Goal: Task Accomplishment & Management: Manage account settings

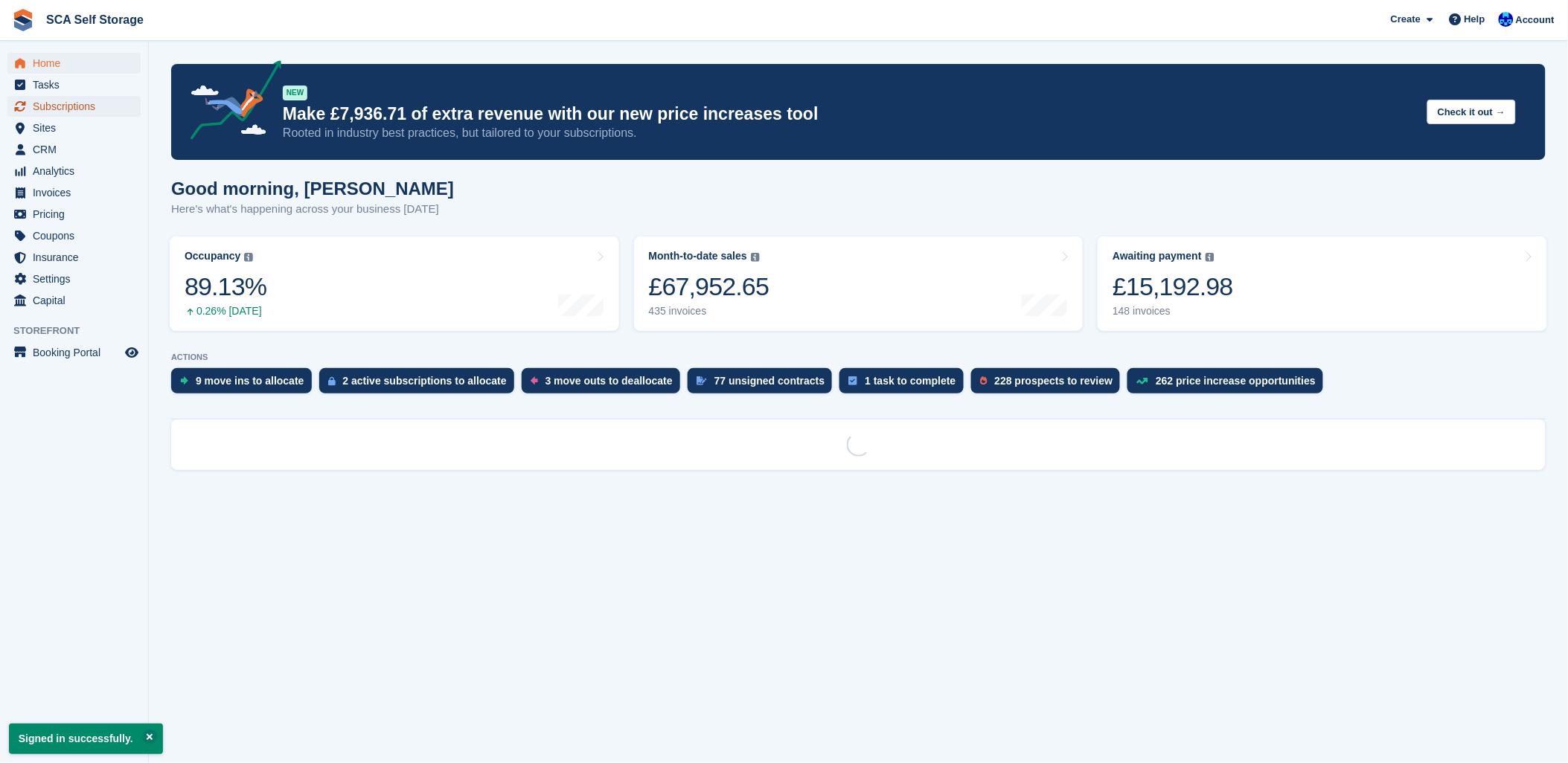
click at [47, 112] on span "Subscriptions" at bounding box center [77, 106] width 89 height 21
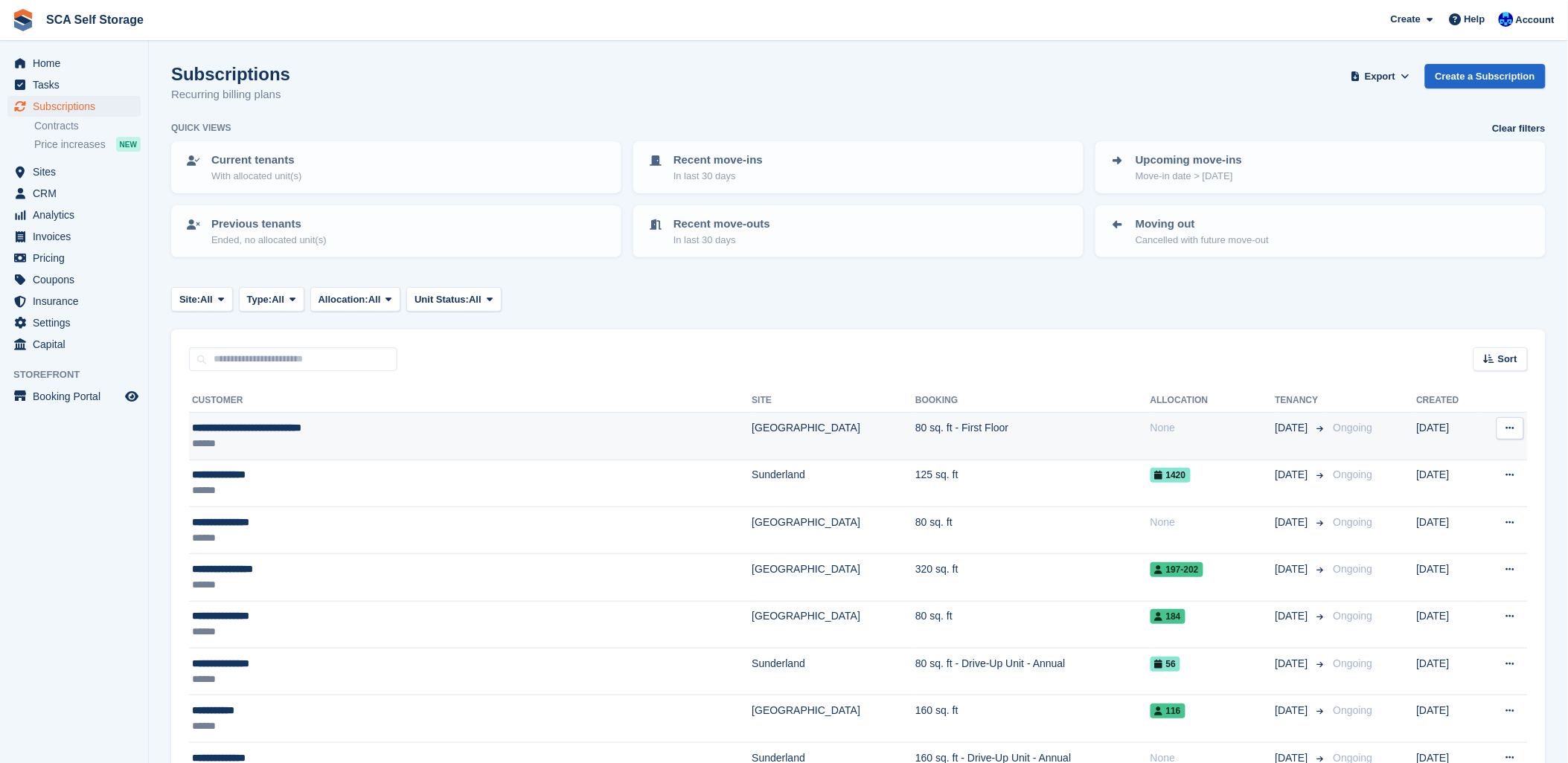
click at [1363, 438] on td "Ongoing" at bounding box center [1372, 436] width 89 height 47
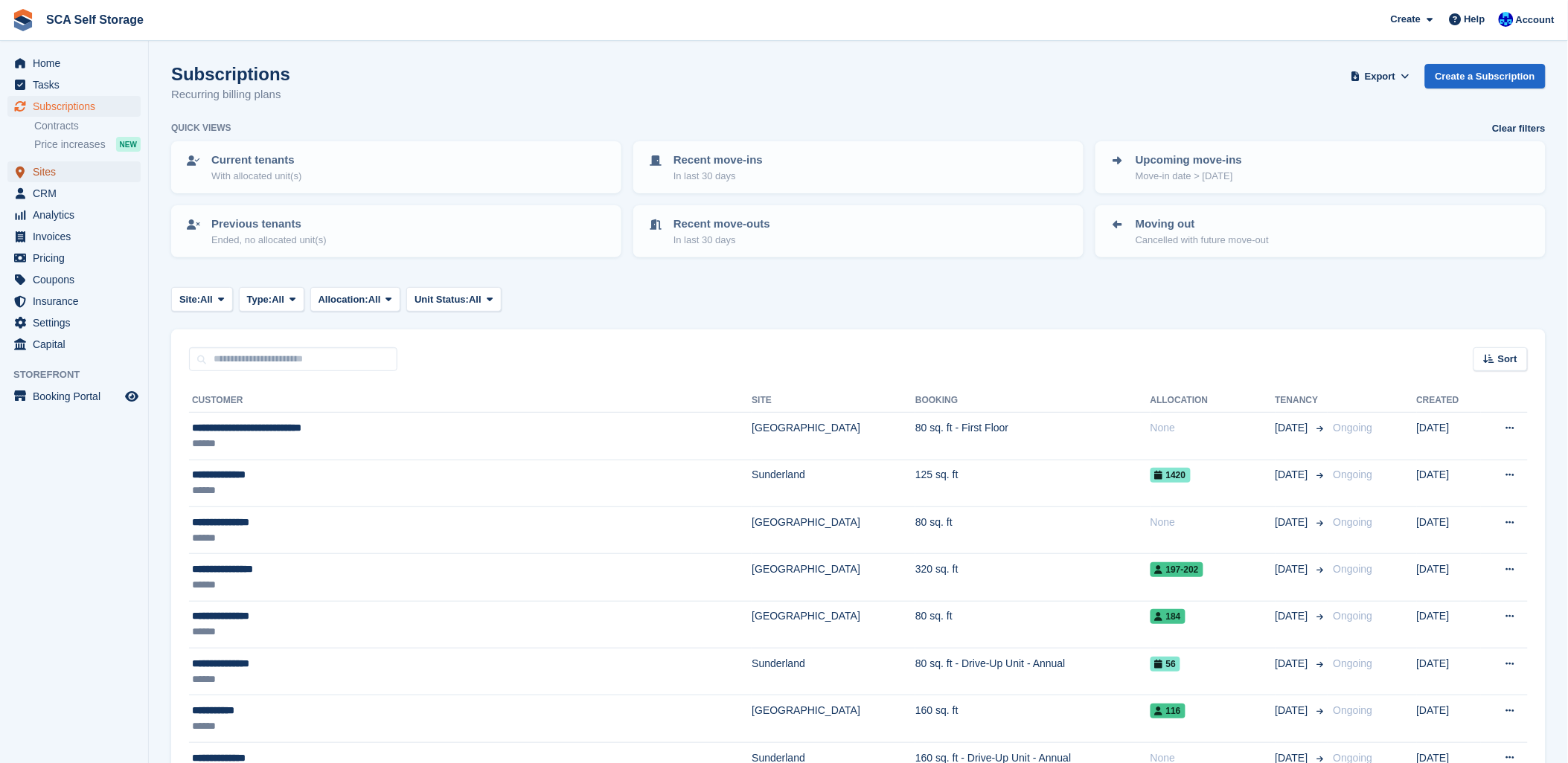
click at [46, 169] on span "Sites" at bounding box center [77, 172] width 89 height 21
click at [61, 106] on span "Subscriptions" at bounding box center [77, 106] width 89 height 21
click at [251, 361] on input "text" at bounding box center [293, 360] width 208 height 25
click at [45, 166] on span "Sites" at bounding box center [77, 172] width 89 height 21
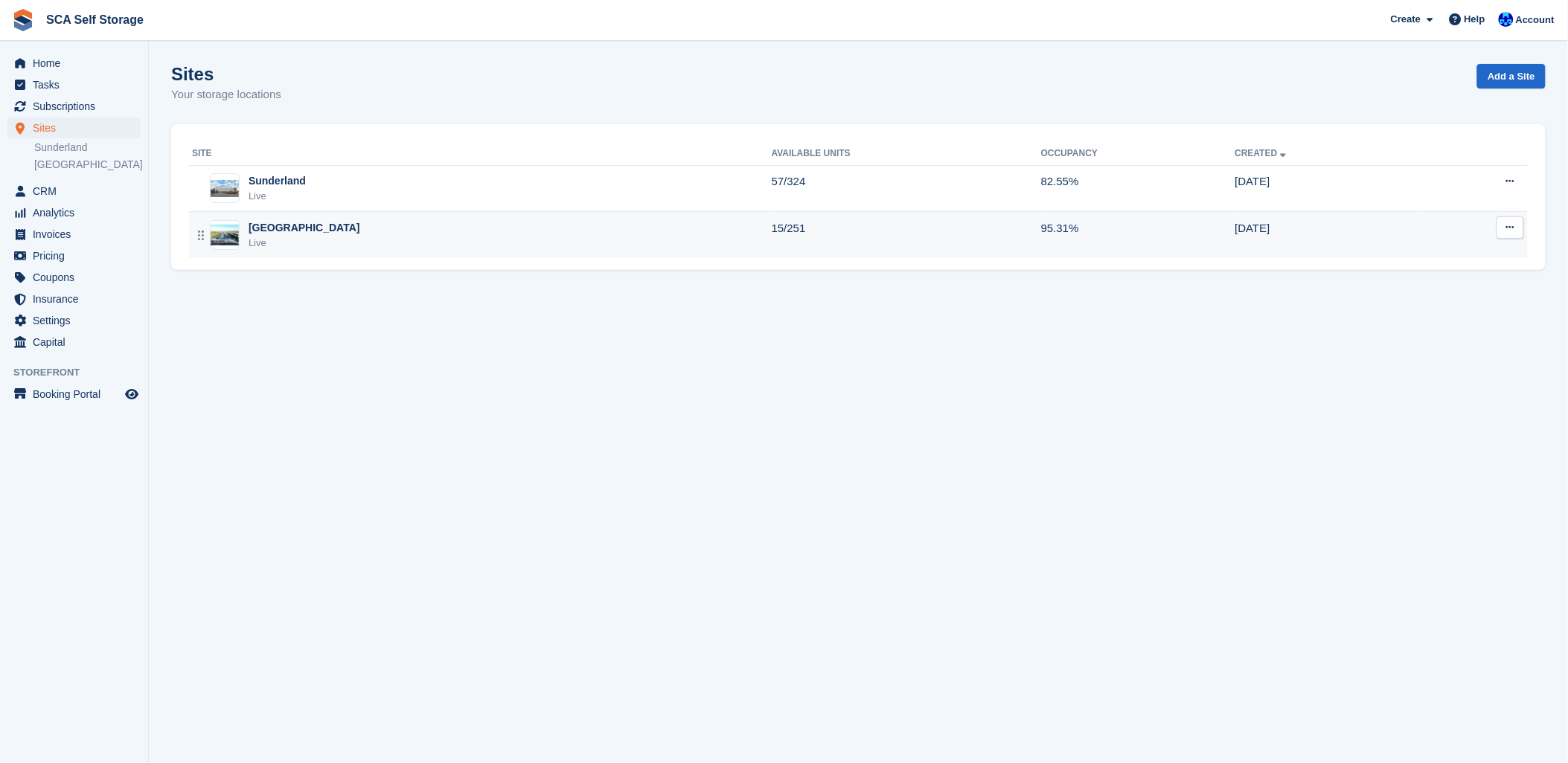
click at [383, 241] on div "Sheffield Live" at bounding box center [481, 235] width 580 height 31
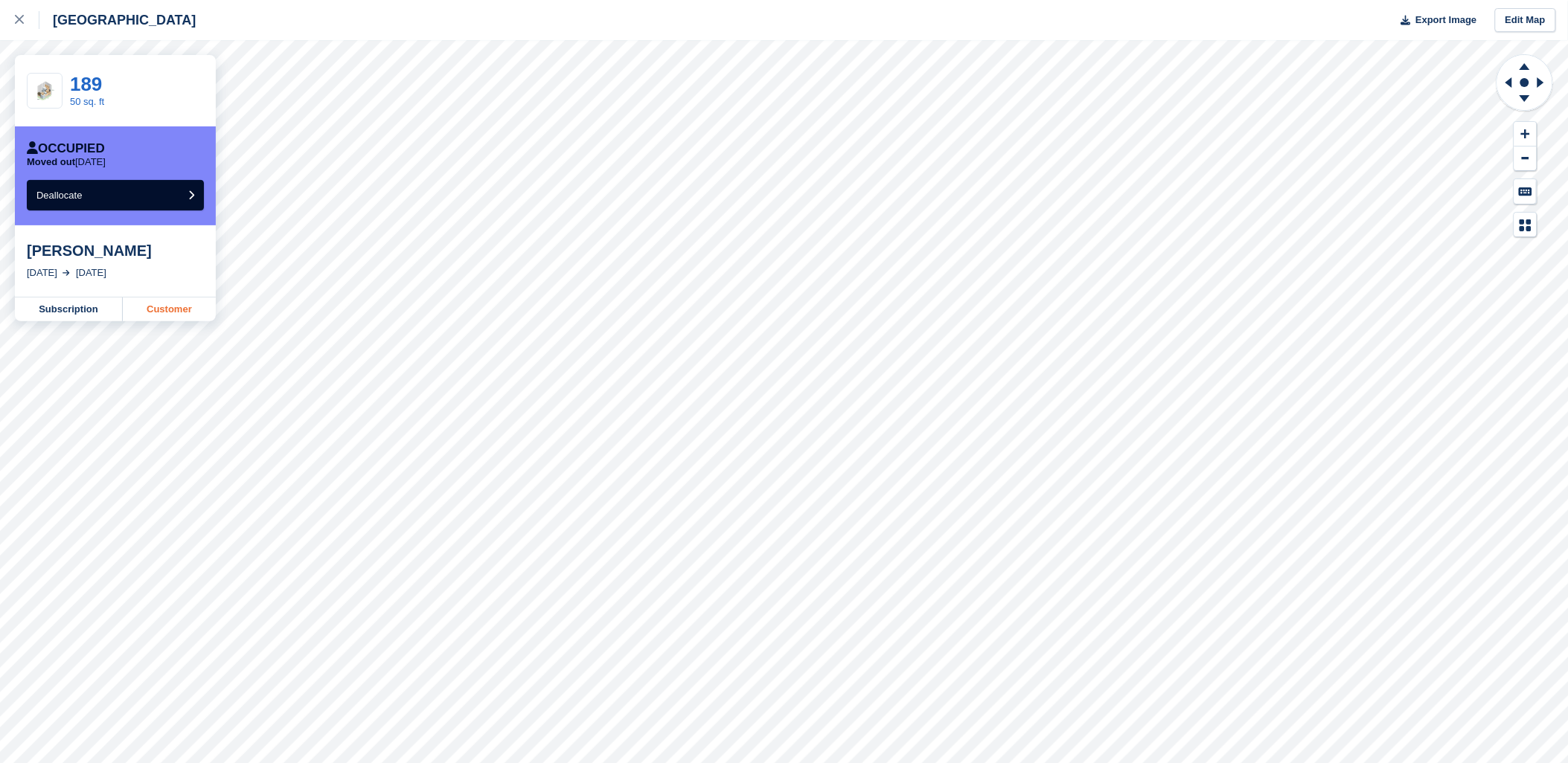
click at [175, 316] on link "Customer" at bounding box center [169, 310] width 93 height 24
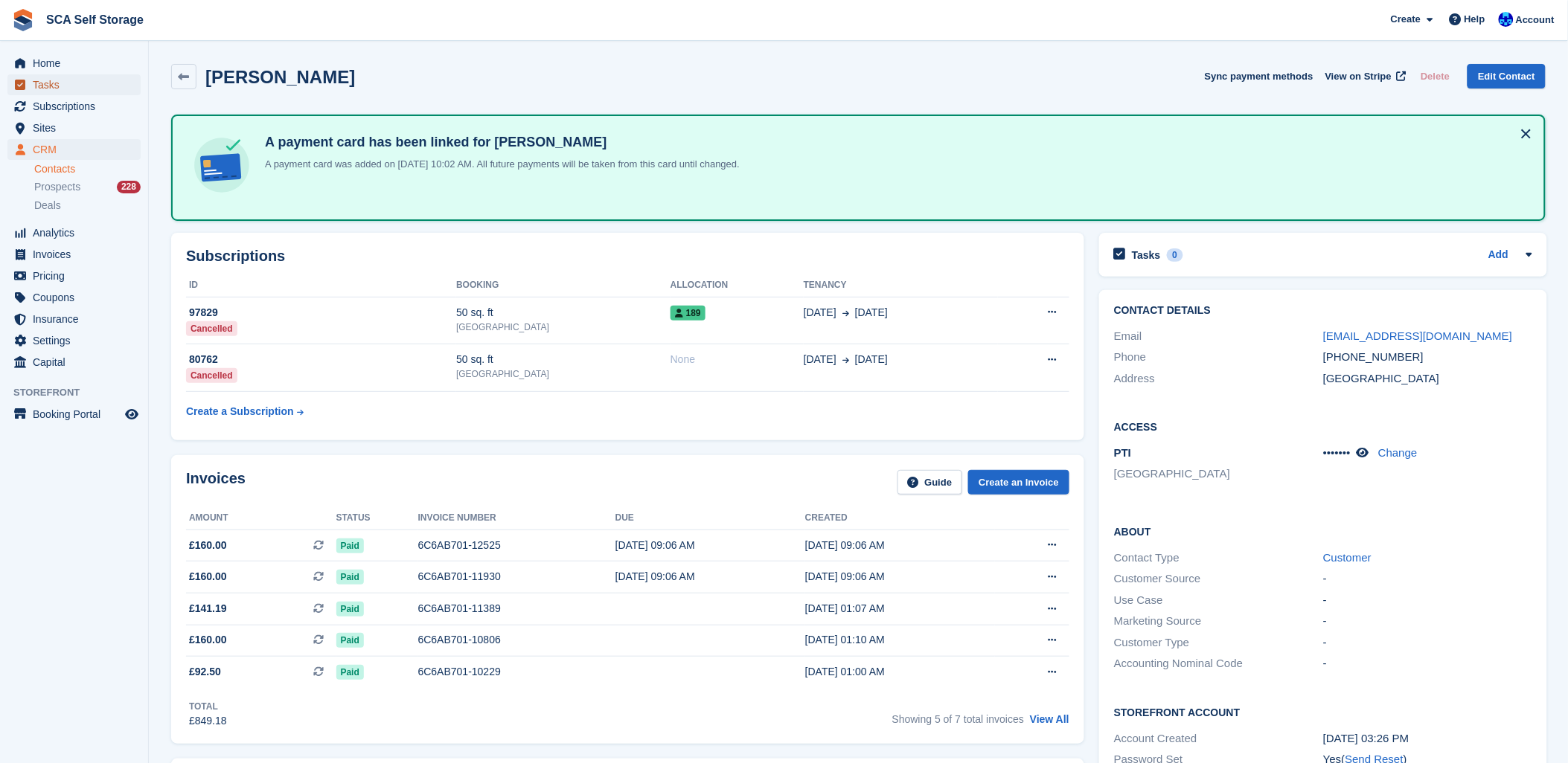
click at [43, 94] on span "Tasks" at bounding box center [77, 85] width 89 height 21
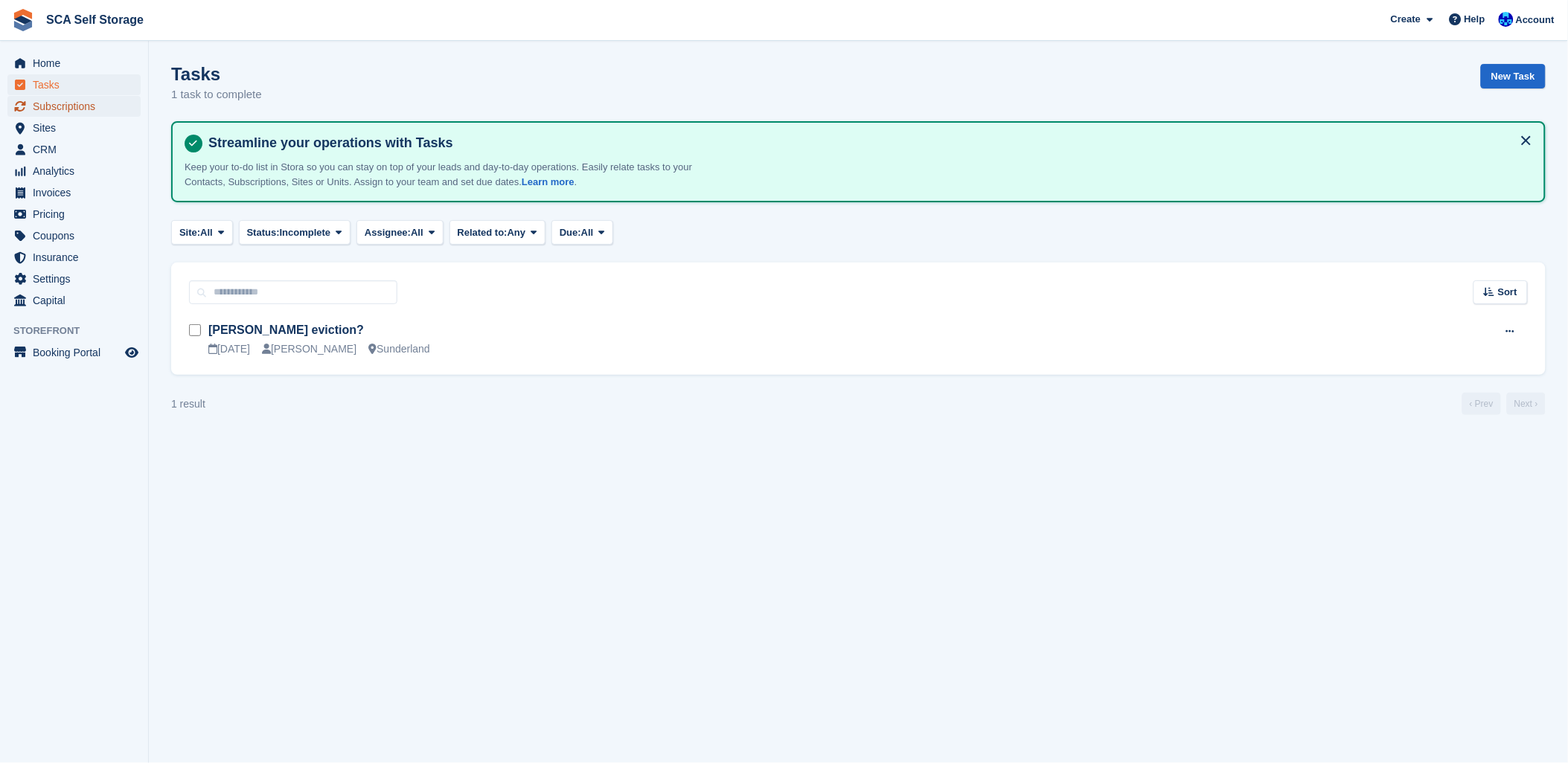
click at [59, 100] on span "Subscriptions" at bounding box center [77, 106] width 89 height 21
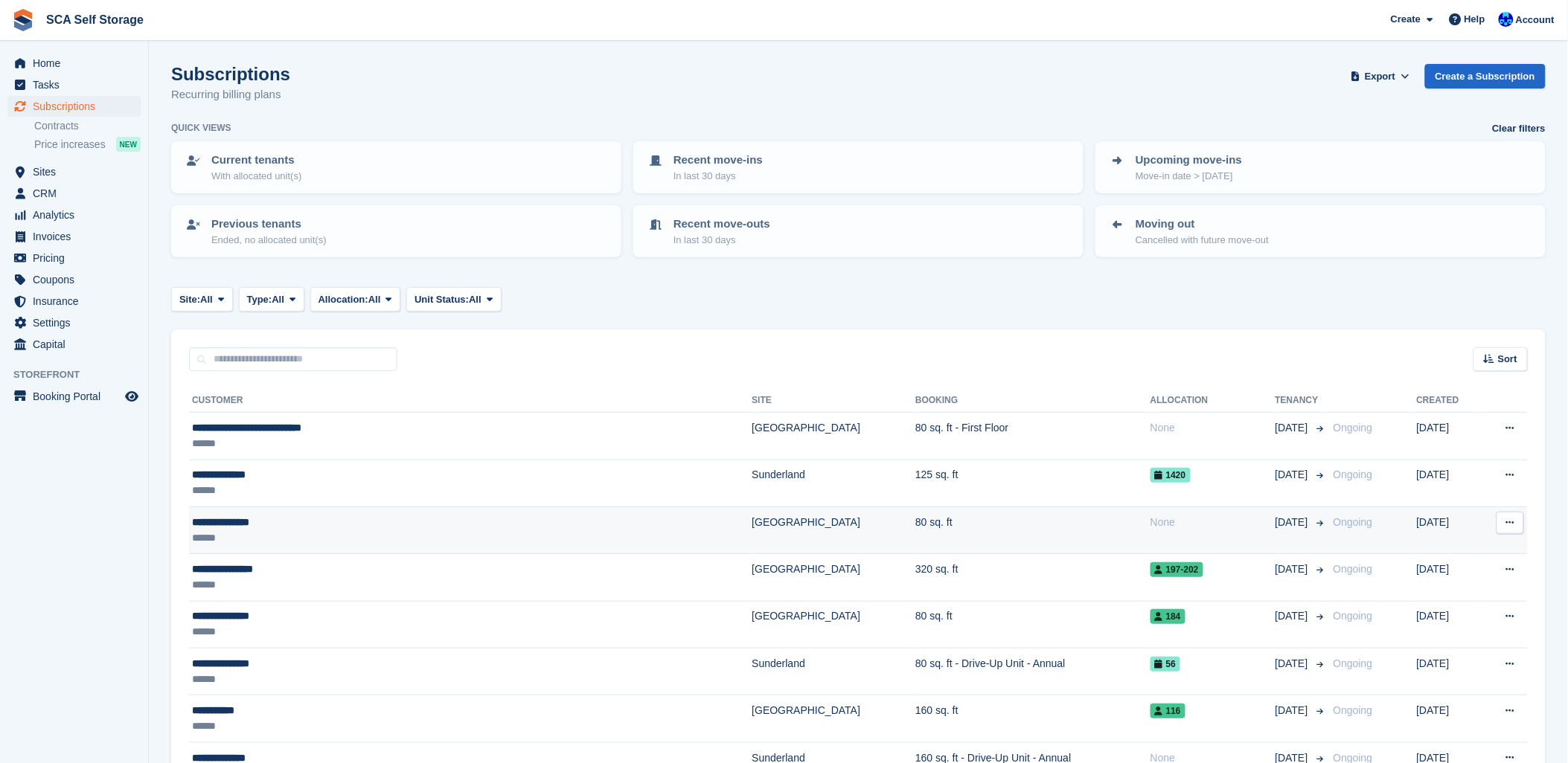
click at [322, 515] on div "**********" at bounding box center [377, 522] width 370 height 16
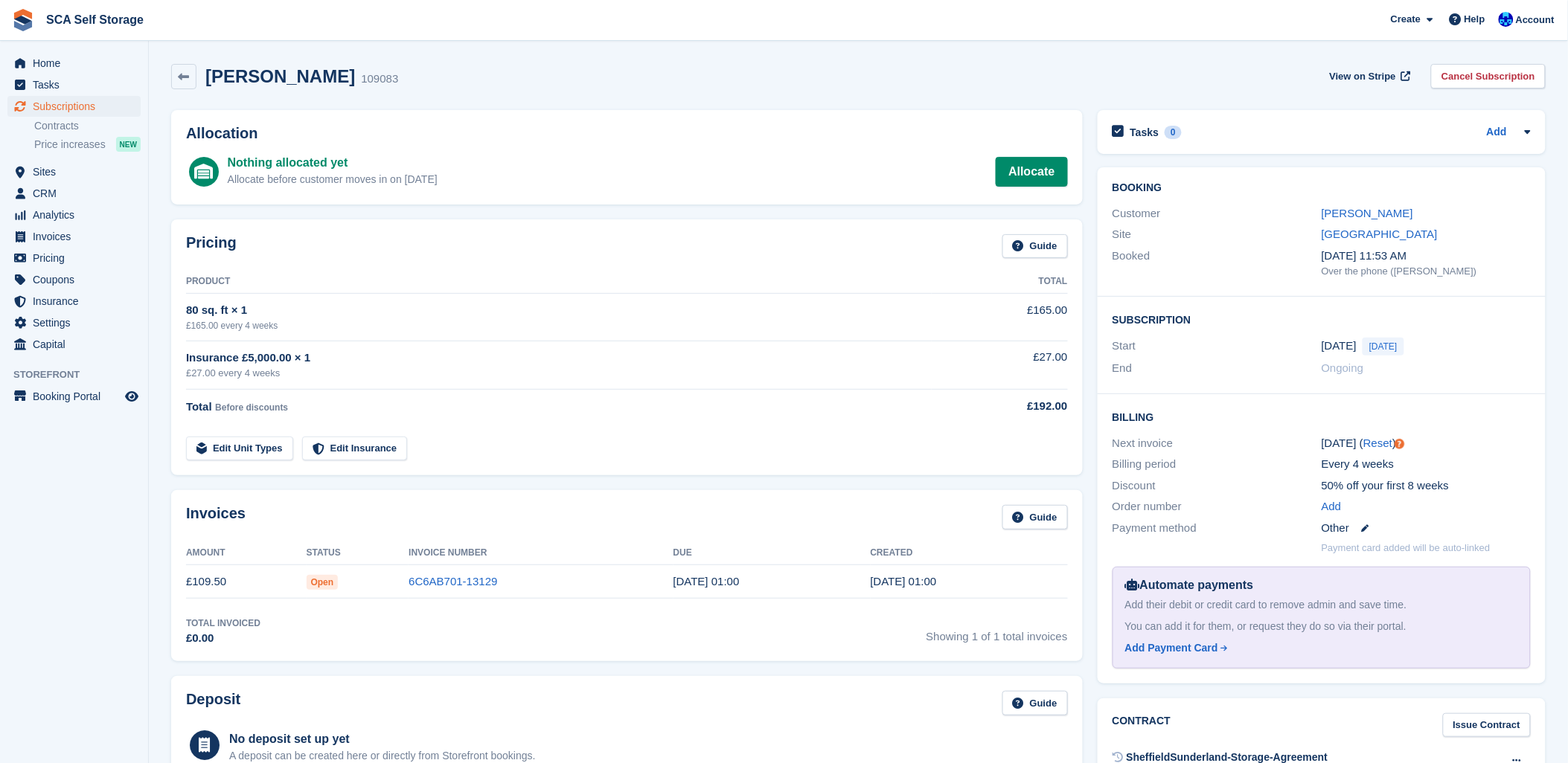
click at [466, 536] on div "Invoices Guide" at bounding box center [627, 522] width 882 height 34
click at [1387, 211] on link "Charlie Bagshaw" at bounding box center [1368, 213] width 91 height 13
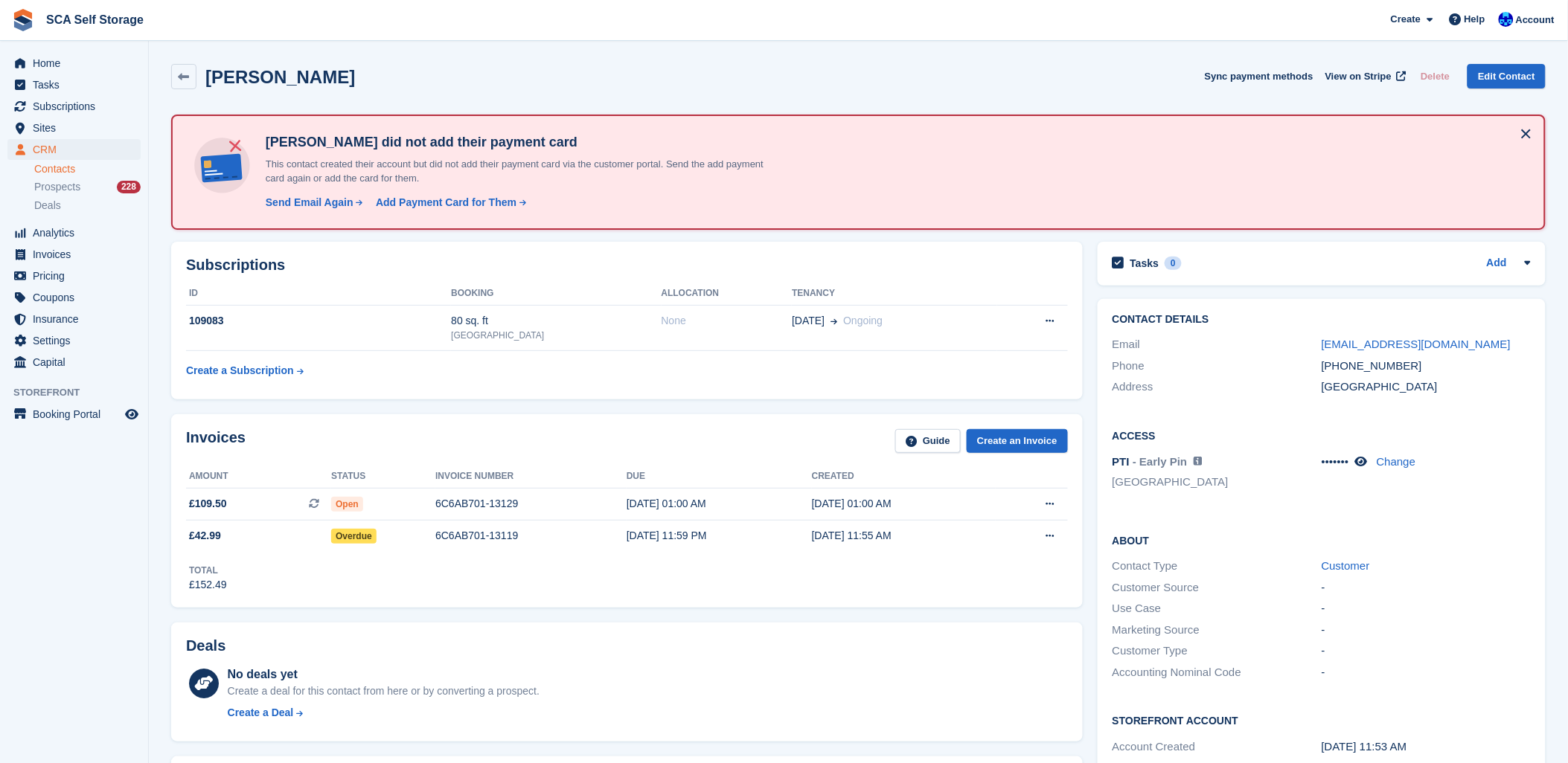
click at [444, 604] on div "Invoices Guide Create an Invoice Amount Status Invoice number Due Created £109.…" at bounding box center [627, 511] width 912 height 193
drag, startPoint x: 325, startPoint y: 422, endPoint x: 232, endPoint y: 325, distance: 134.4
click at [325, 420] on div "Invoices Guide Create an Invoice Amount Status Invoice number Due Created £109.…" at bounding box center [627, 511] width 912 height 193
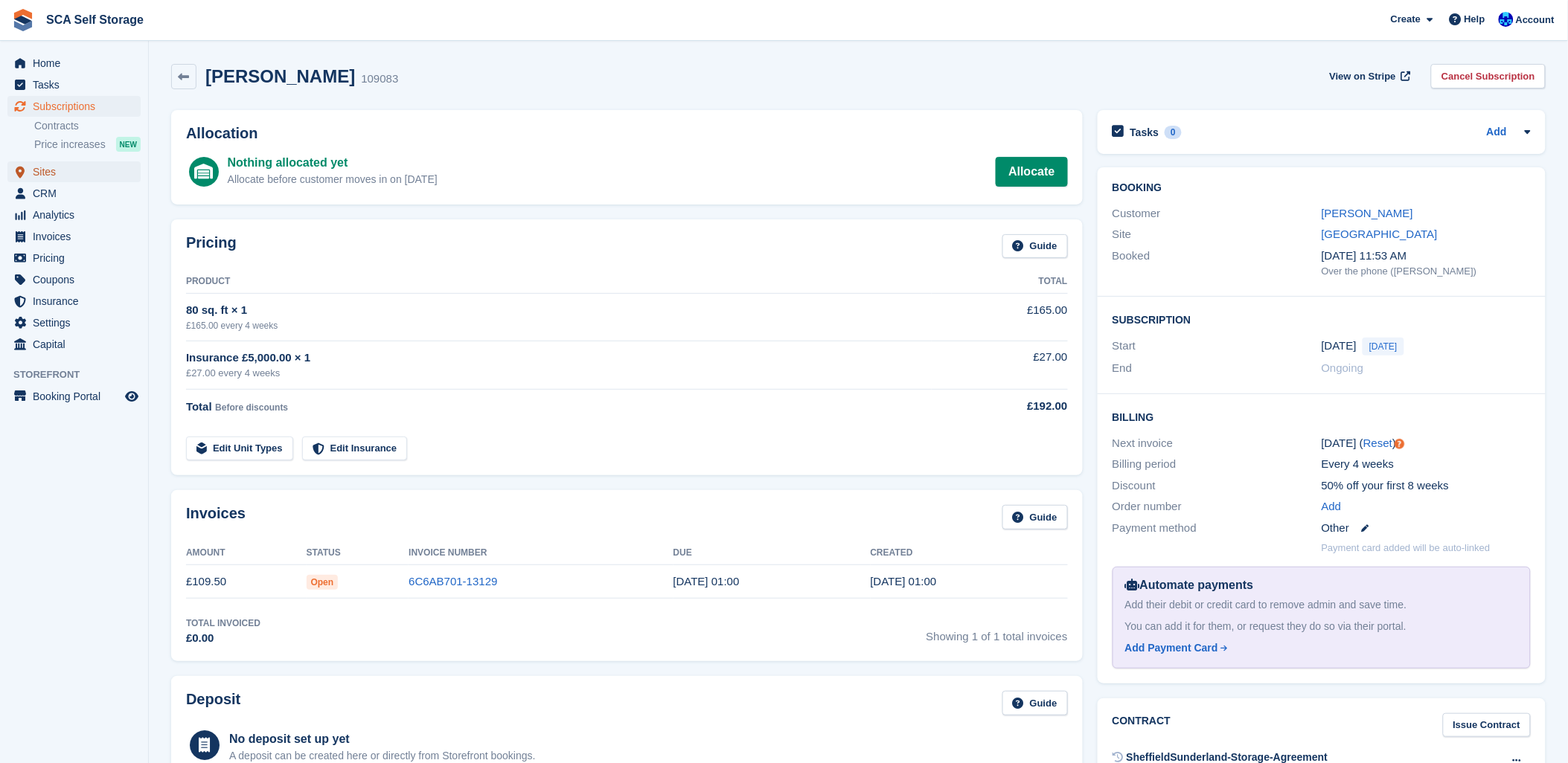
click at [43, 169] on span "Sites" at bounding box center [77, 172] width 89 height 21
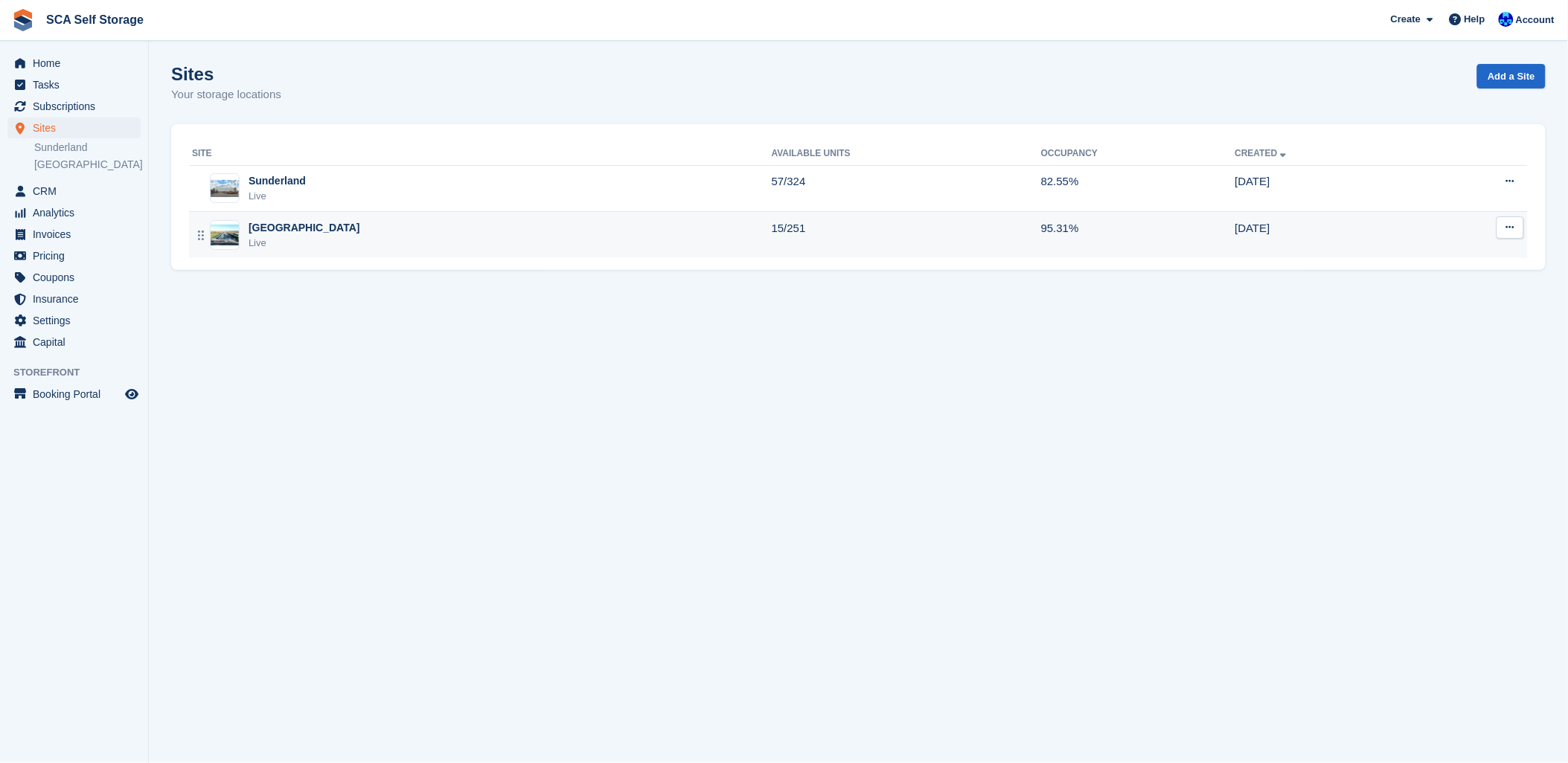
click at [250, 231] on div "[GEOGRAPHIC_DATA]" at bounding box center [304, 228] width 112 height 16
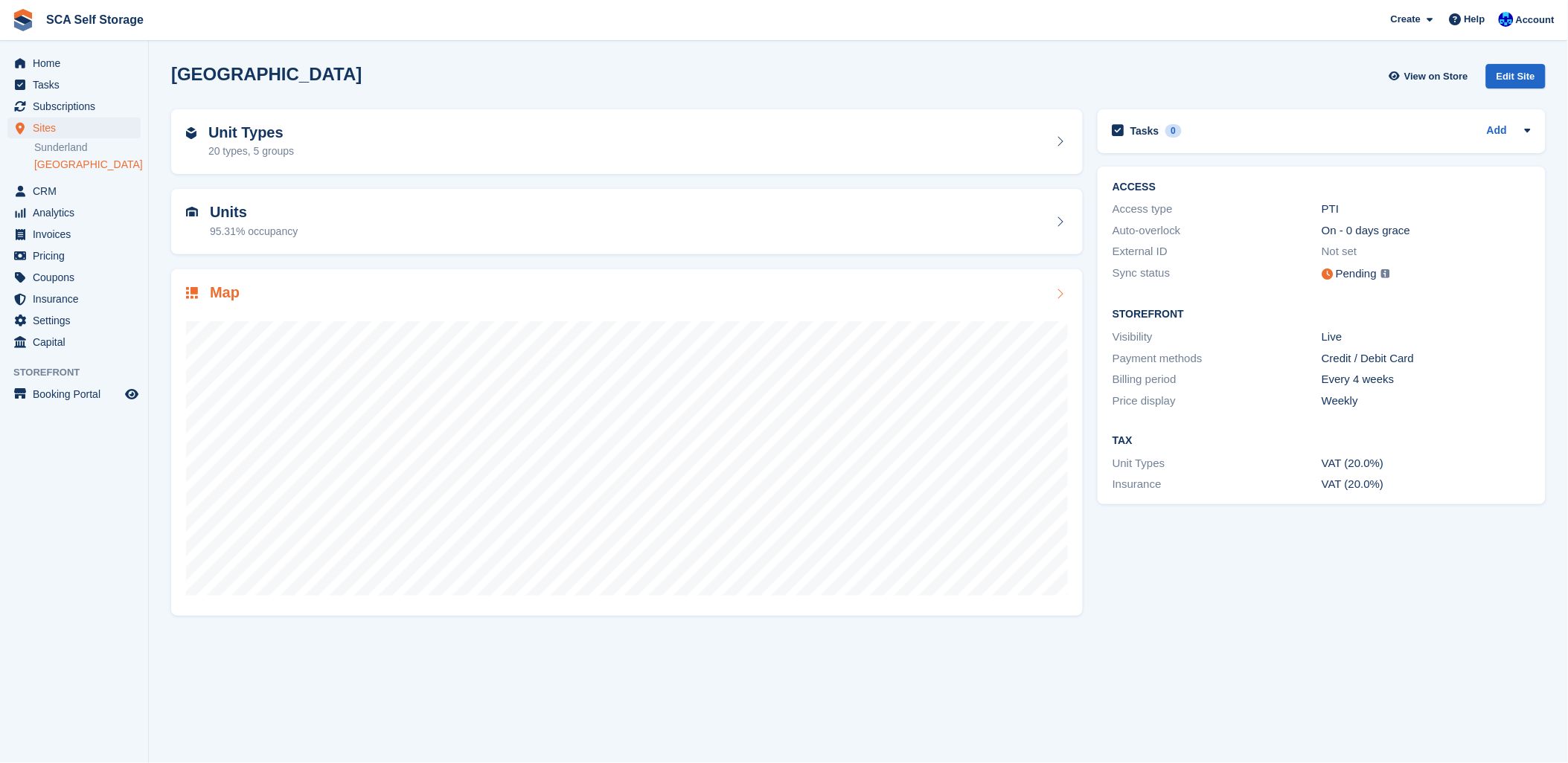
click at [255, 319] on div at bounding box center [627, 452] width 882 height 298
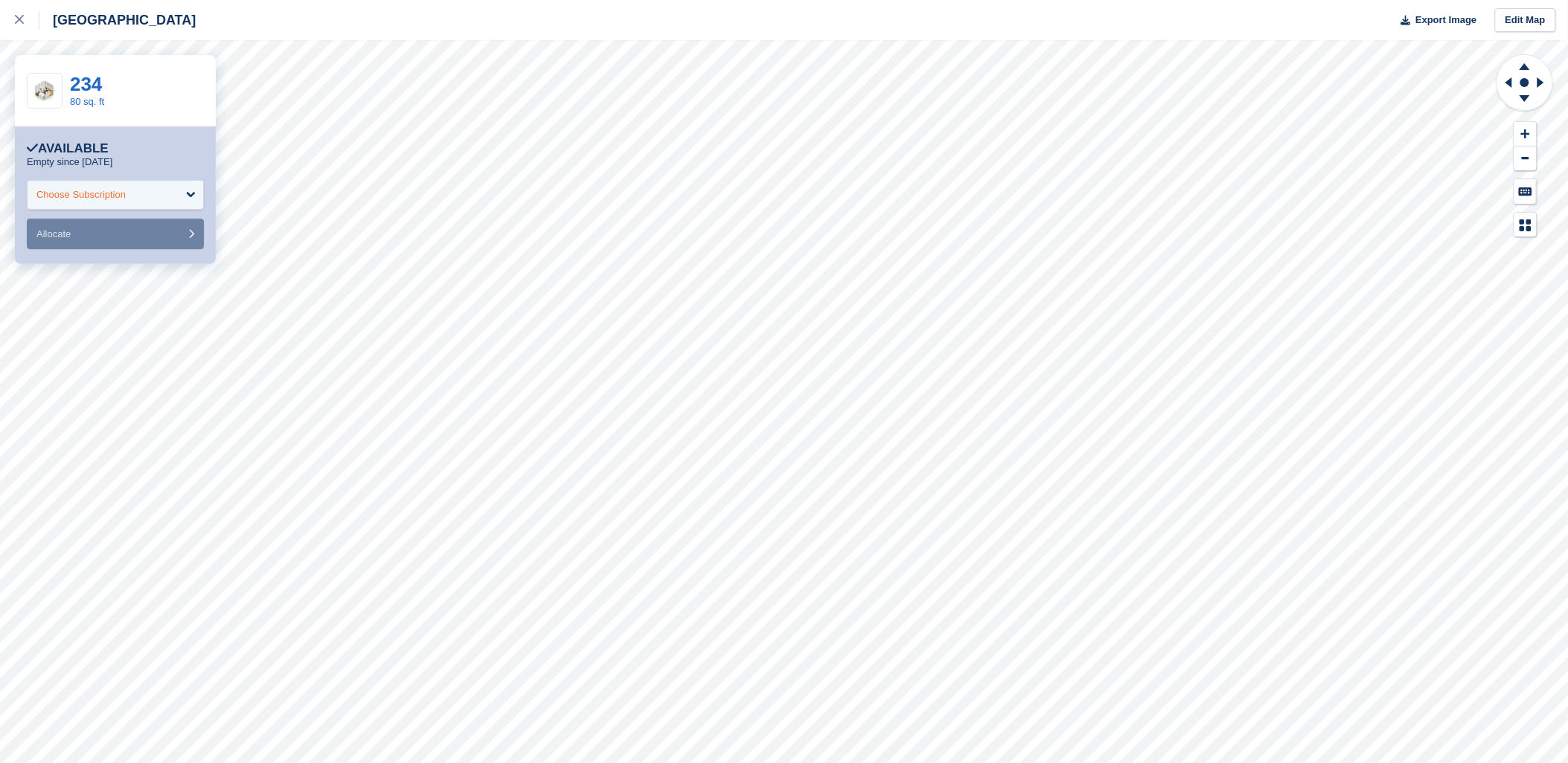
click at [157, 193] on div "Choose Subscription" at bounding box center [115, 195] width 177 height 30
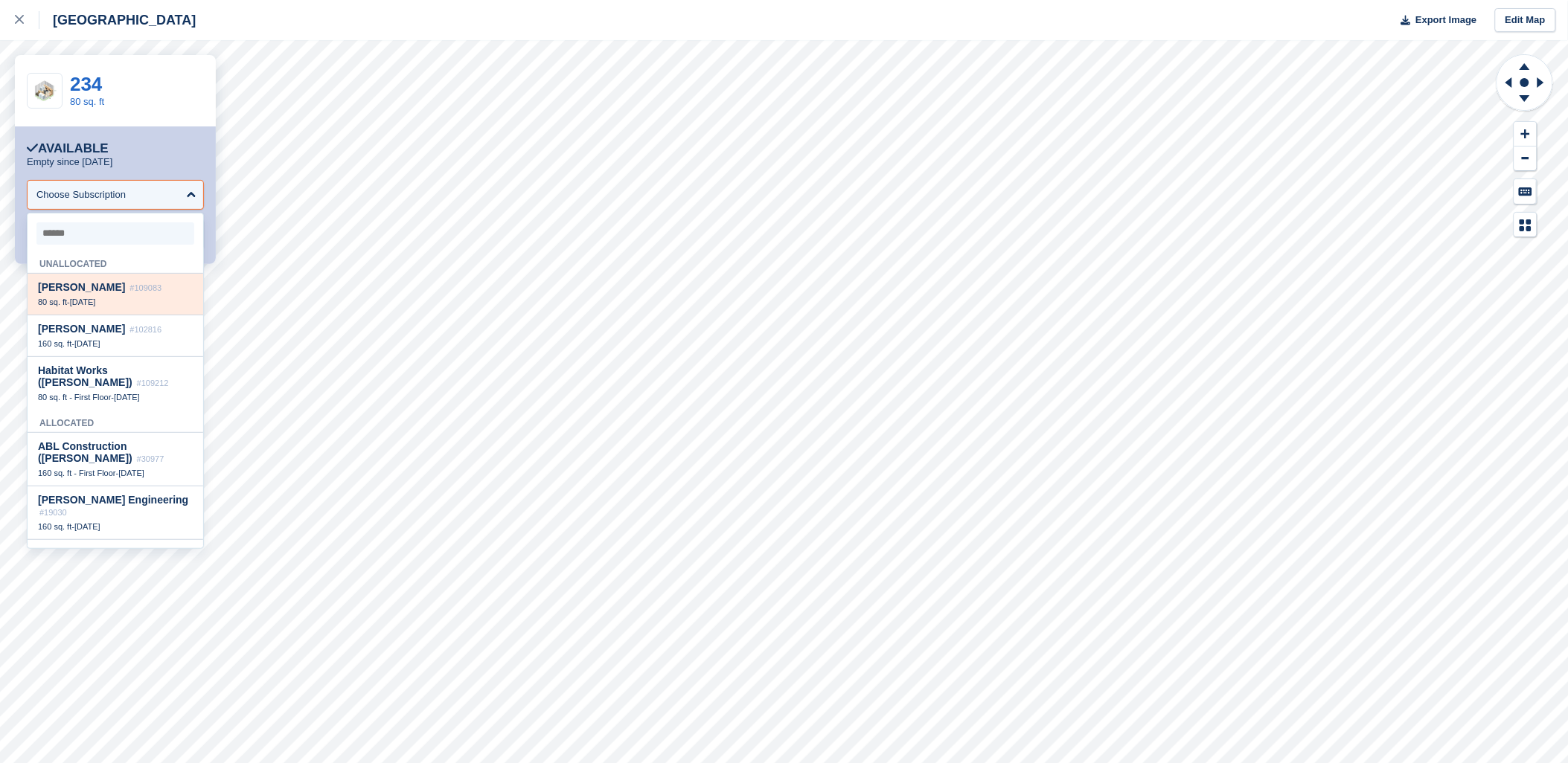
click at [138, 298] on div "Charlie Bagshaw #109083 80 sq. ft - 20 Sep" at bounding box center [115, 295] width 175 height 42
select select "******"
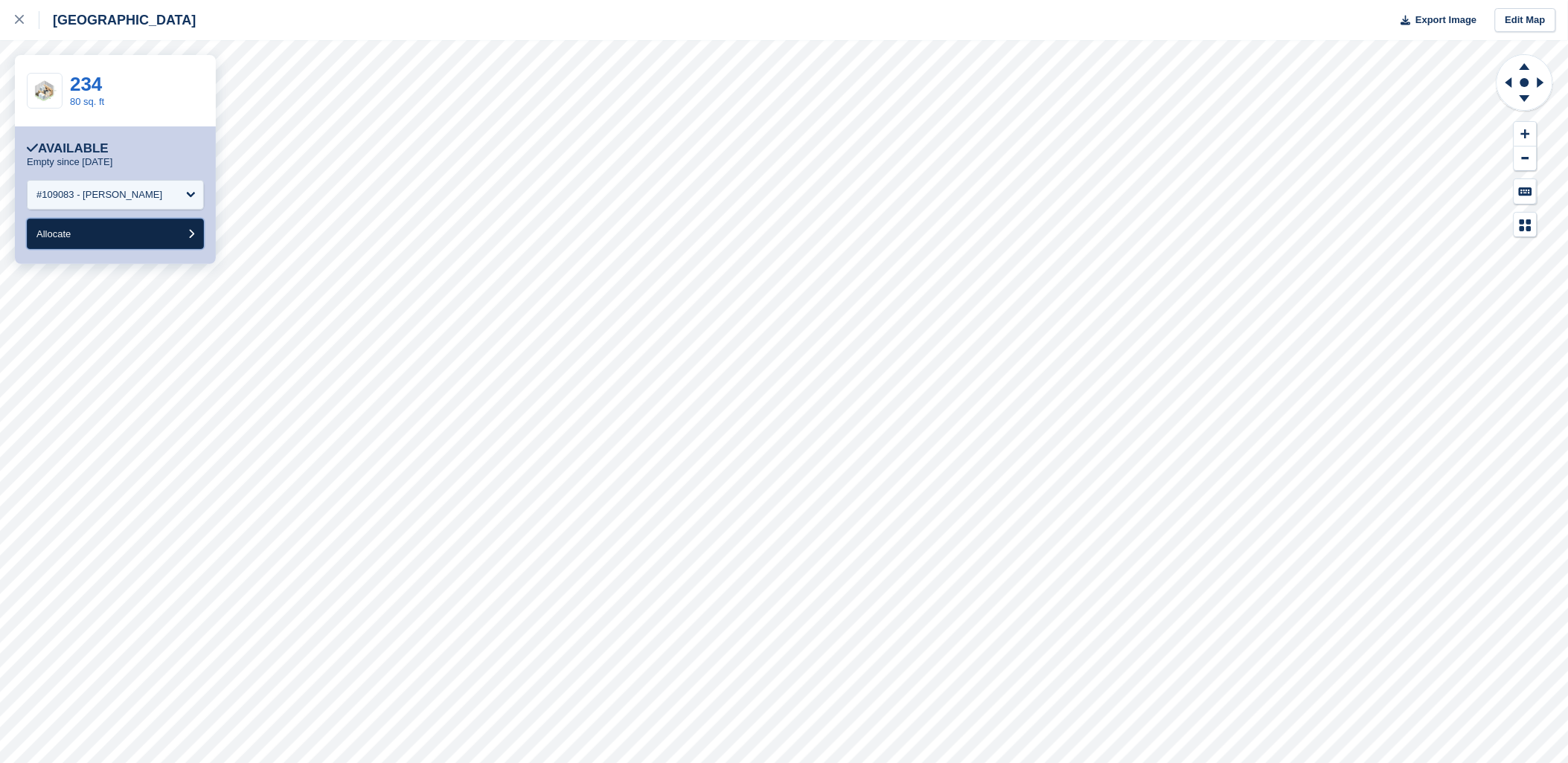
click at [134, 227] on button "Allocate" at bounding box center [115, 234] width 177 height 31
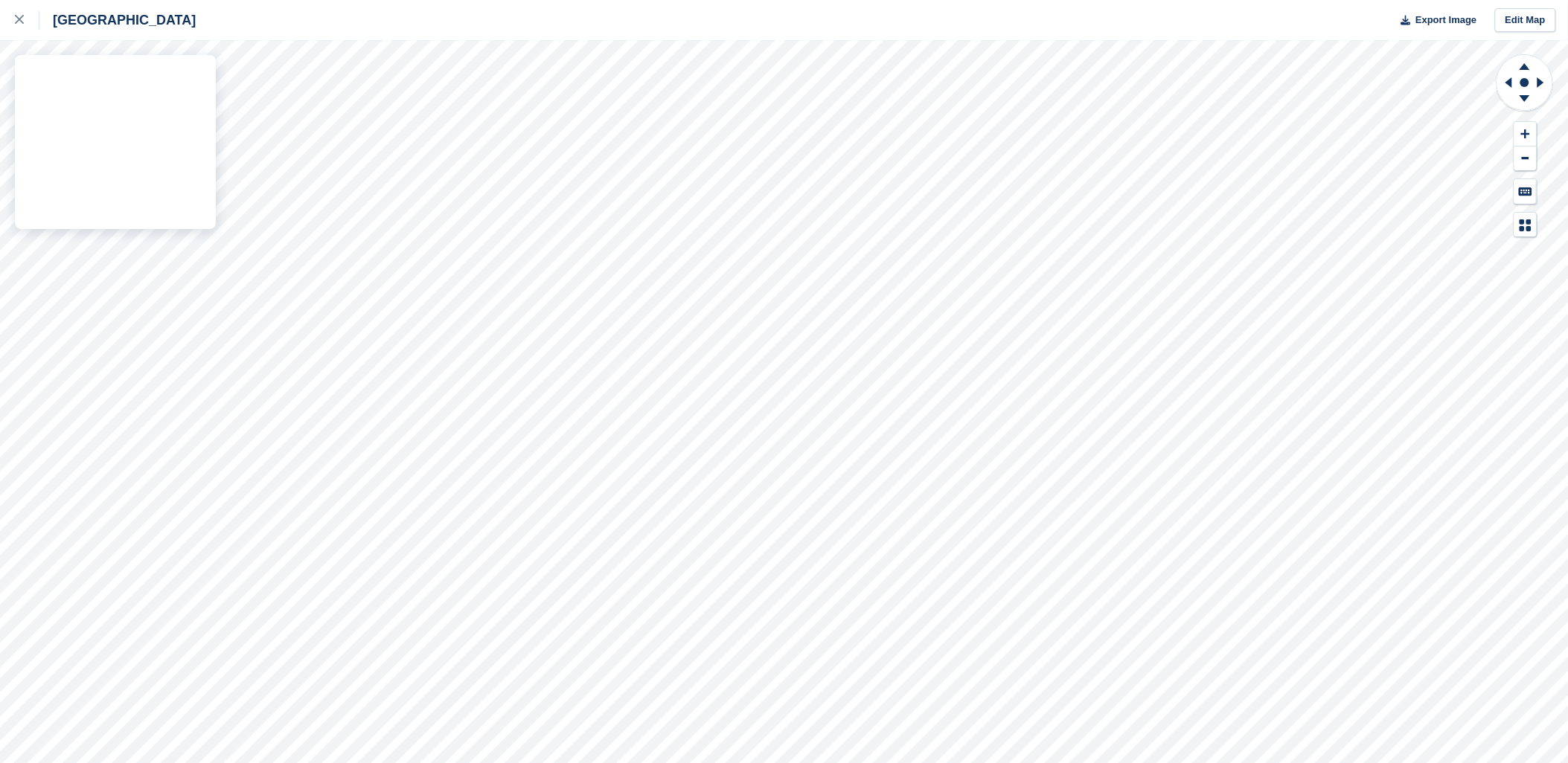
click at [199, 191] on div "Sheffield Export Image Edit Map" at bounding box center [784, 382] width 1568 height 763
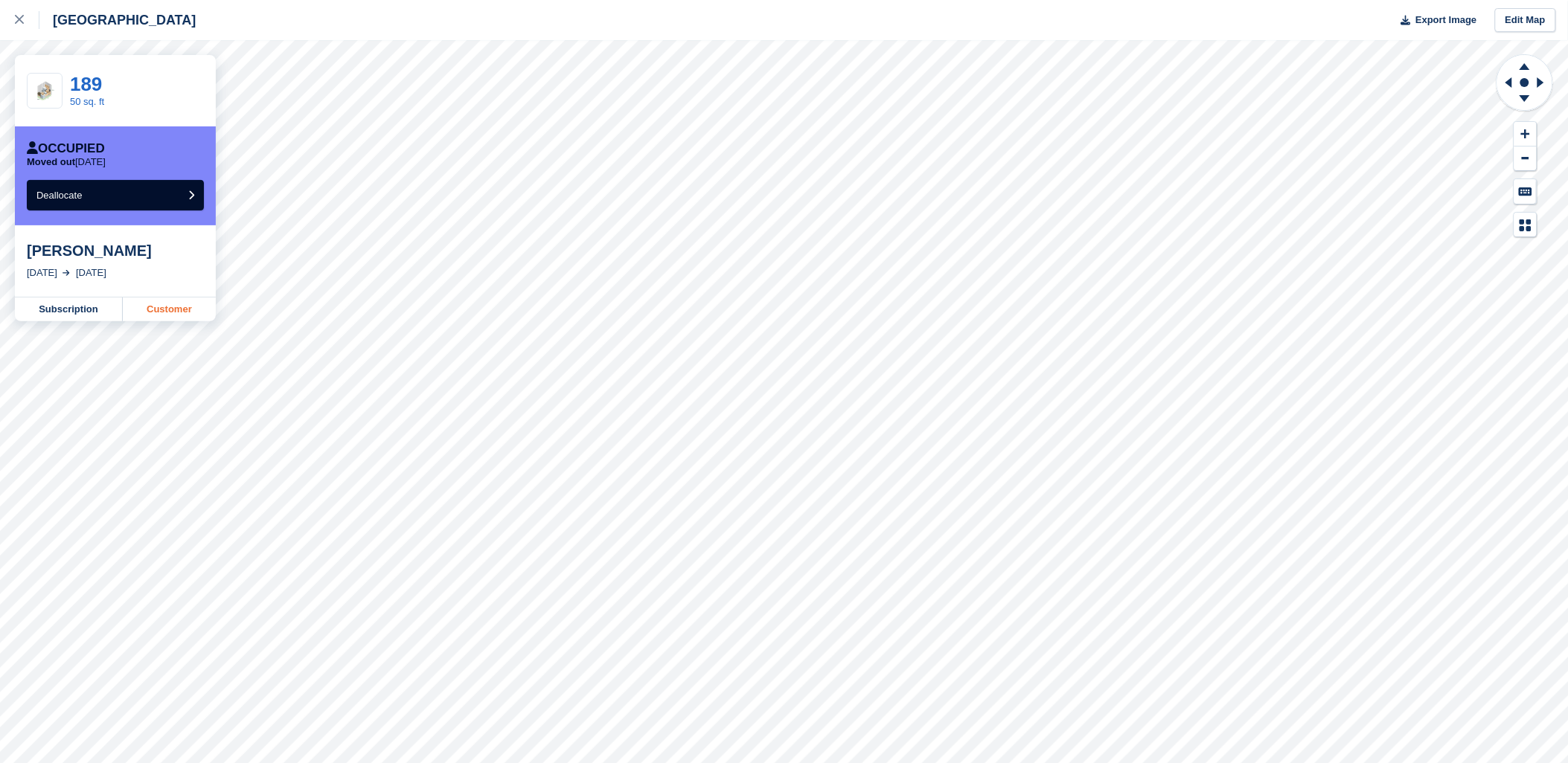
click at [147, 306] on link "Customer" at bounding box center [169, 310] width 93 height 24
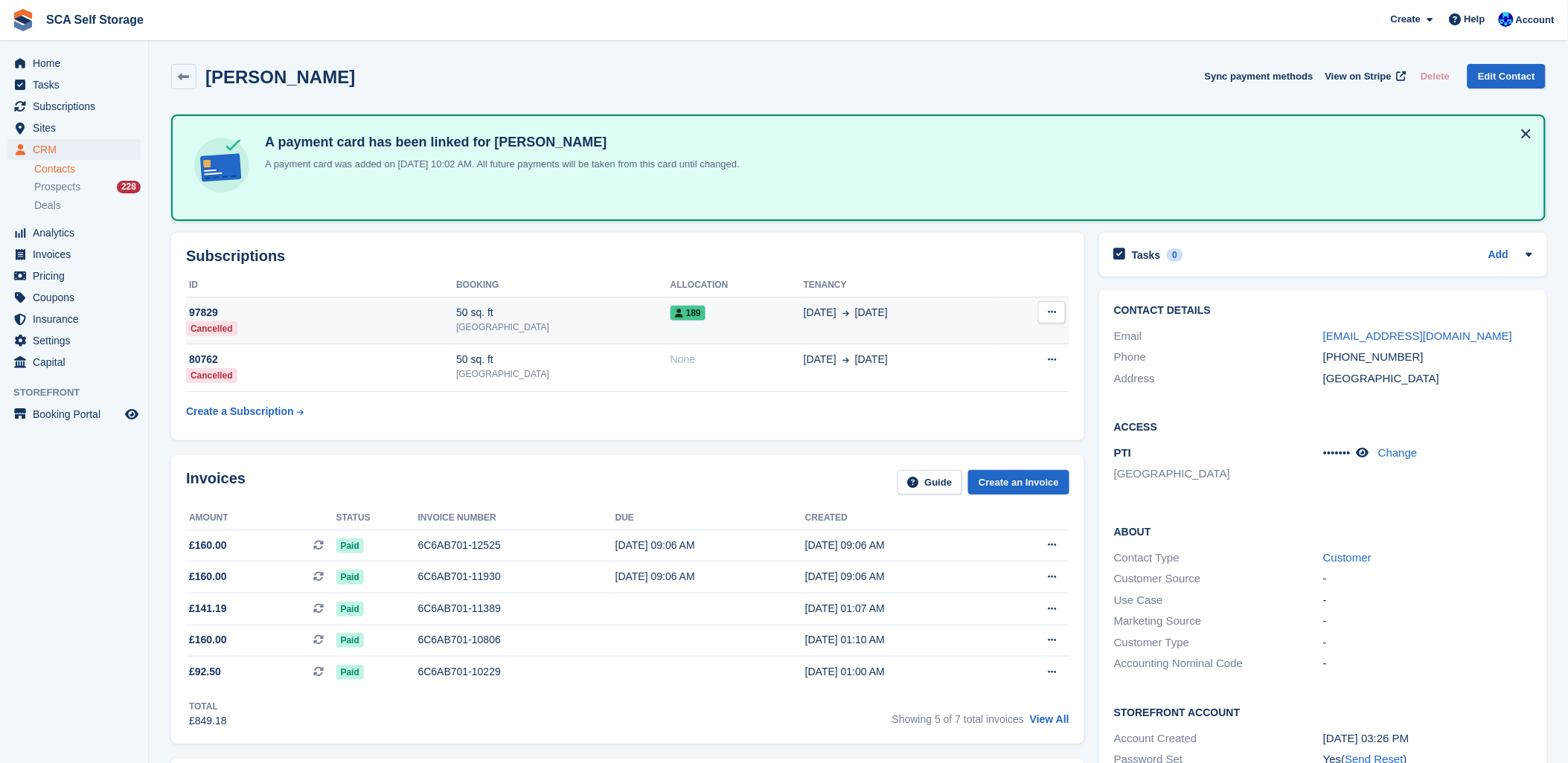
click at [691, 318] on div "189" at bounding box center [737, 313] width 133 height 16
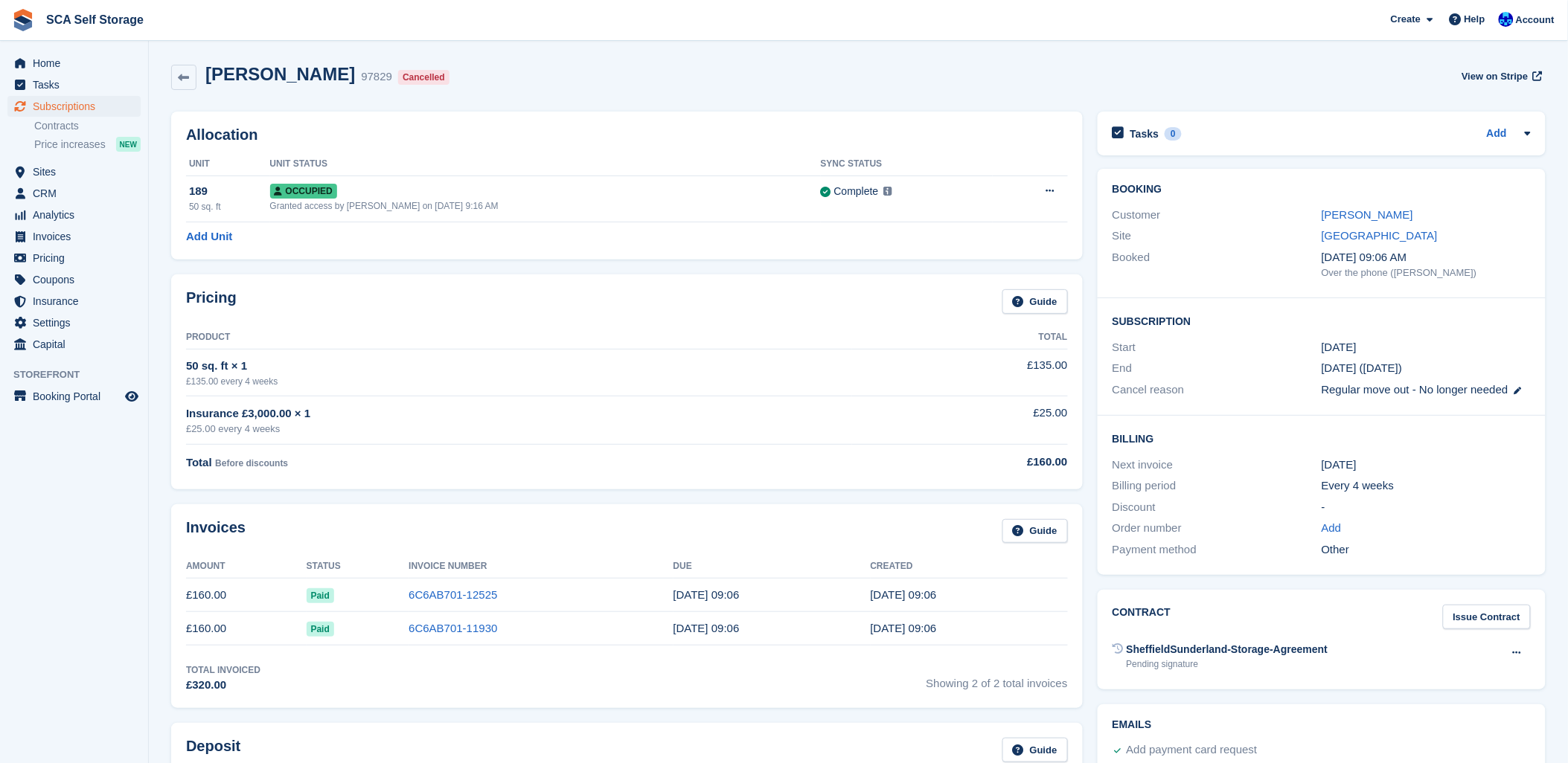
drag, startPoint x: 1321, startPoint y: 369, endPoint x: 1422, endPoint y: 370, distance: 101.0
click at [1422, 370] on div "End [DATE] ([DATE])" at bounding box center [1322, 368] width 418 height 22
drag, startPoint x: 1422, startPoint y: 370, endPoint x: 1336, endPoint y: 313, distance: 103.2
click at [1336, 313] on h2 "Subscription" at bounding box center [1322, 321] width 418 height 15
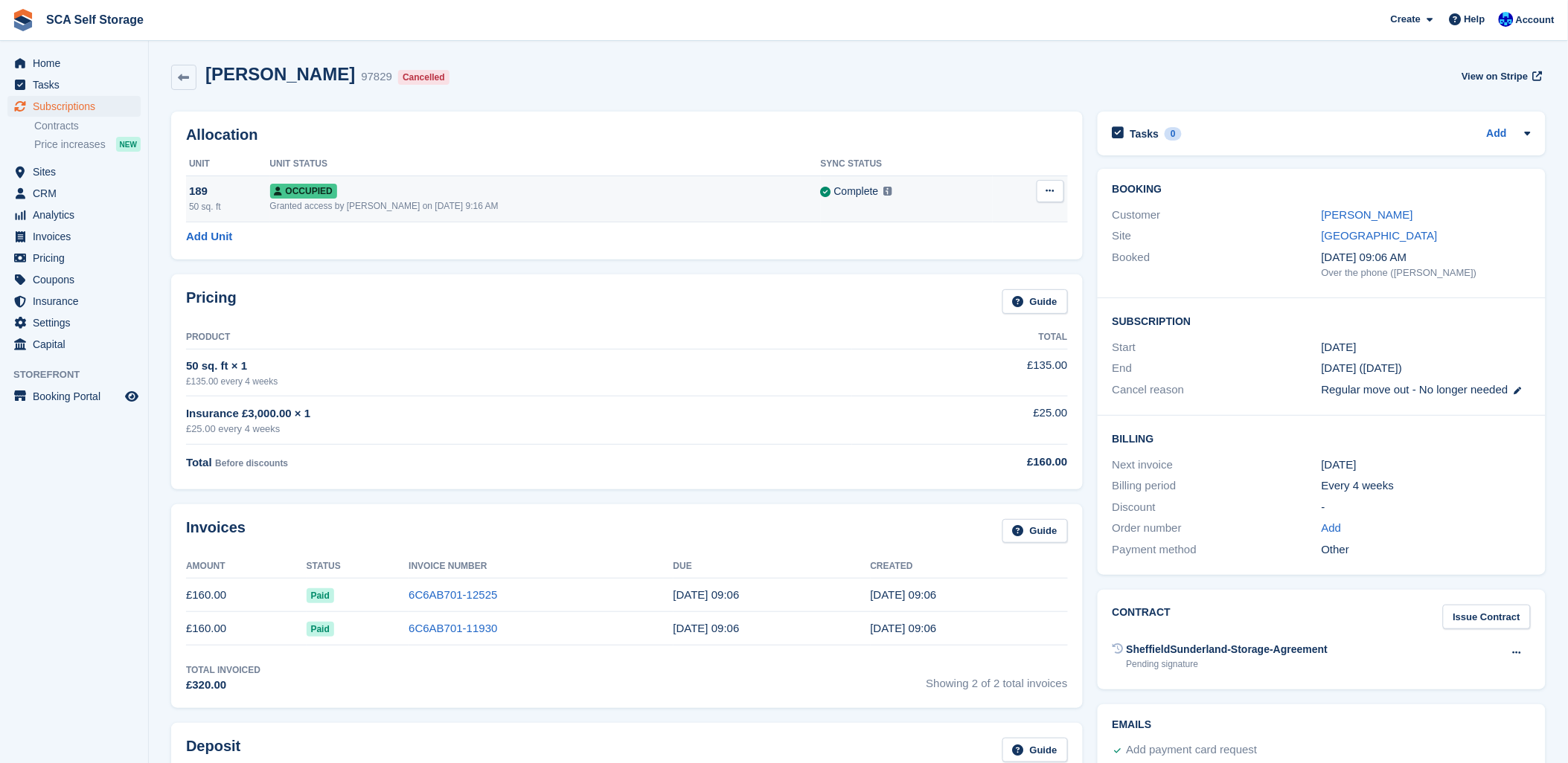
click at [1051, 196] on icon at bounding box center [1051, 190] width 8 height 10
click at [952, 253] on p "Deallocate" at bounding box center [993, 253] width 130 height 19
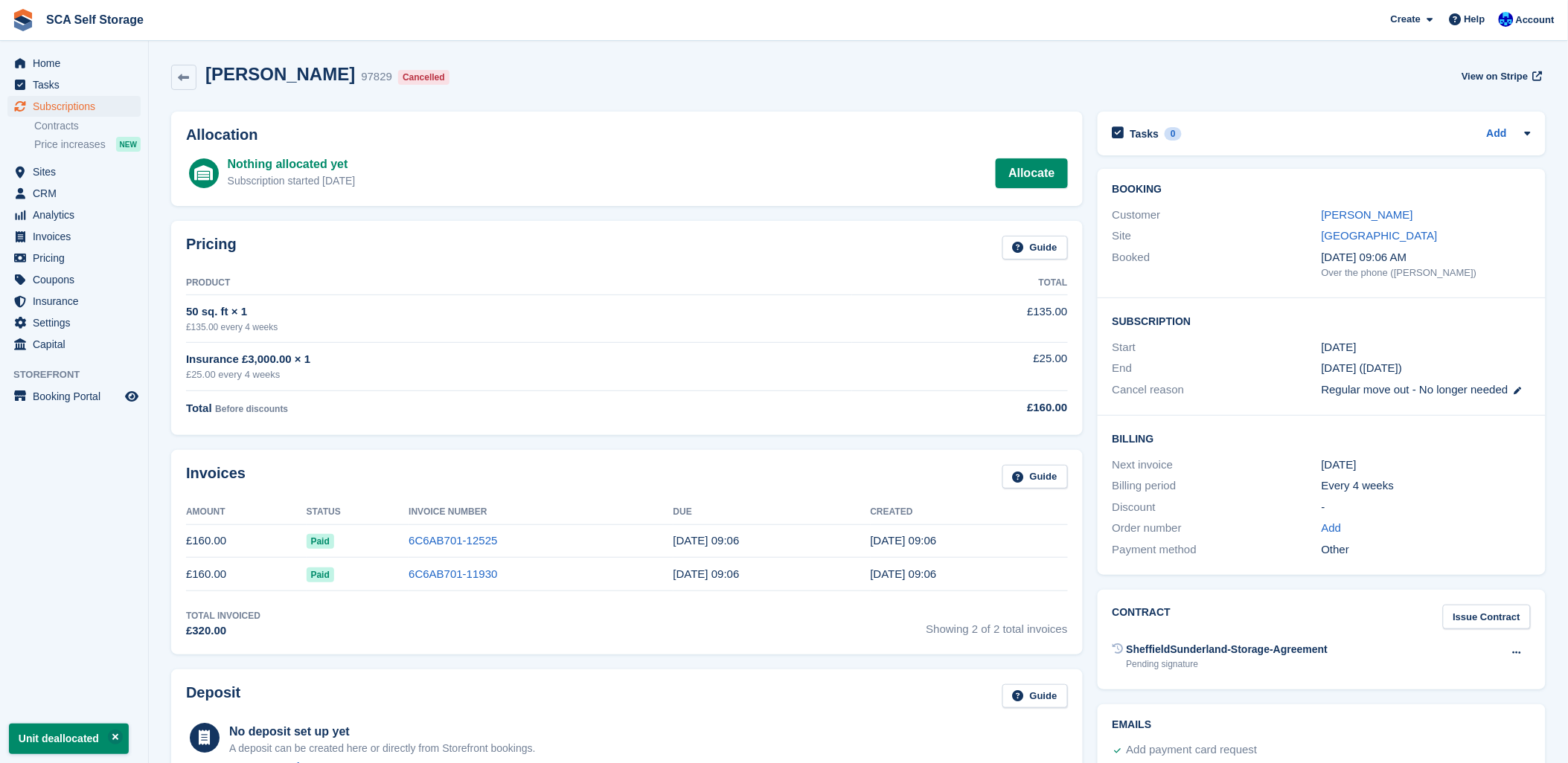
click at [772, 79] on div "Layla Saleh 97829 Cancelled View on Stripe" at bounding box center [858, 77] width 1375 height 27
drag, startPoint x: 404, startPoint y: 251, endPoint x: 810, endPoint y: 227, distance: 406.7
click at [412, 250] on div "Pricing Guide" at bounding box center [627, 253] width 882 height 34
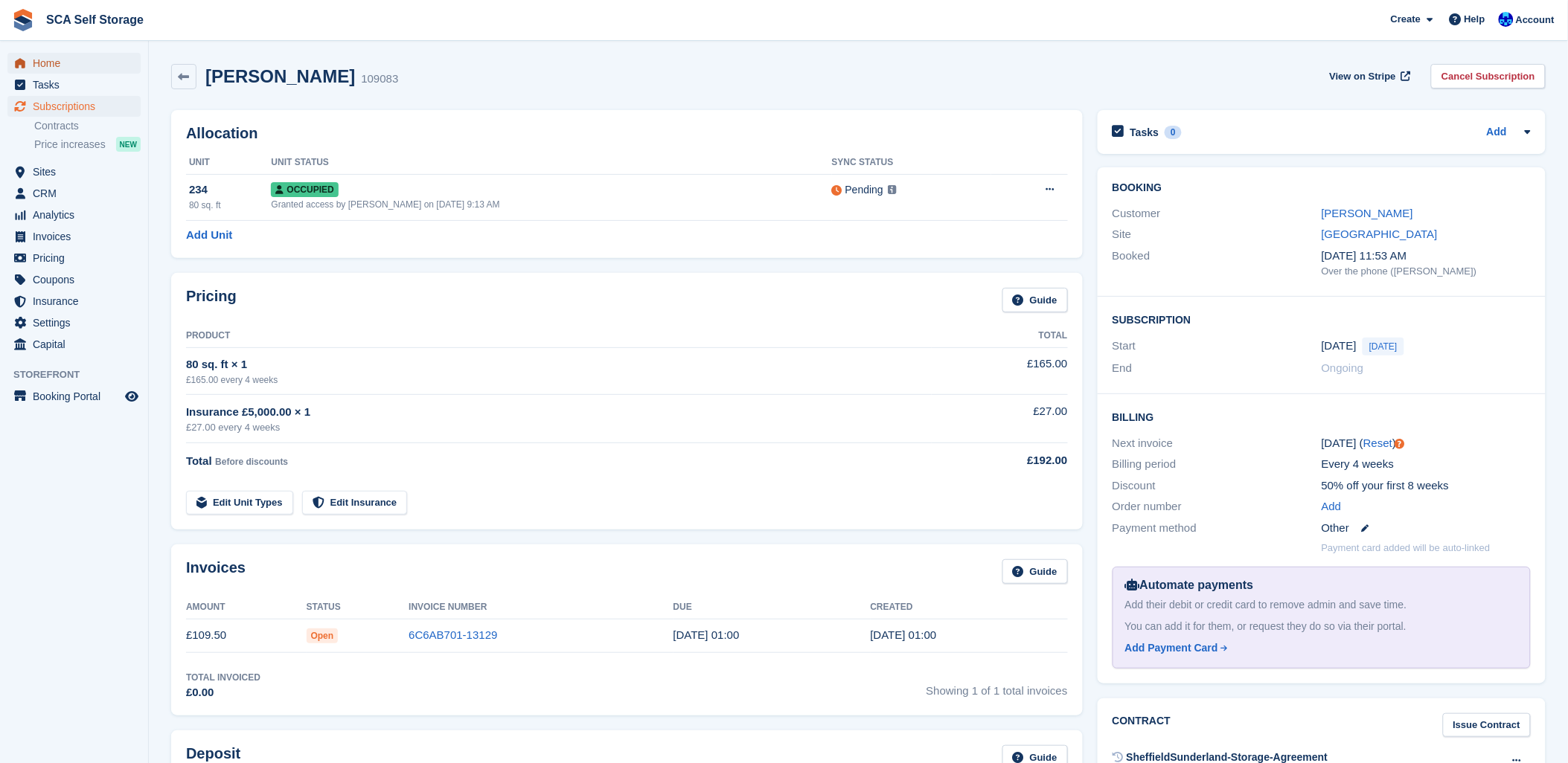
click at [40, 64] on span "Home" at bounding box center [77, 63] width 89 height 21
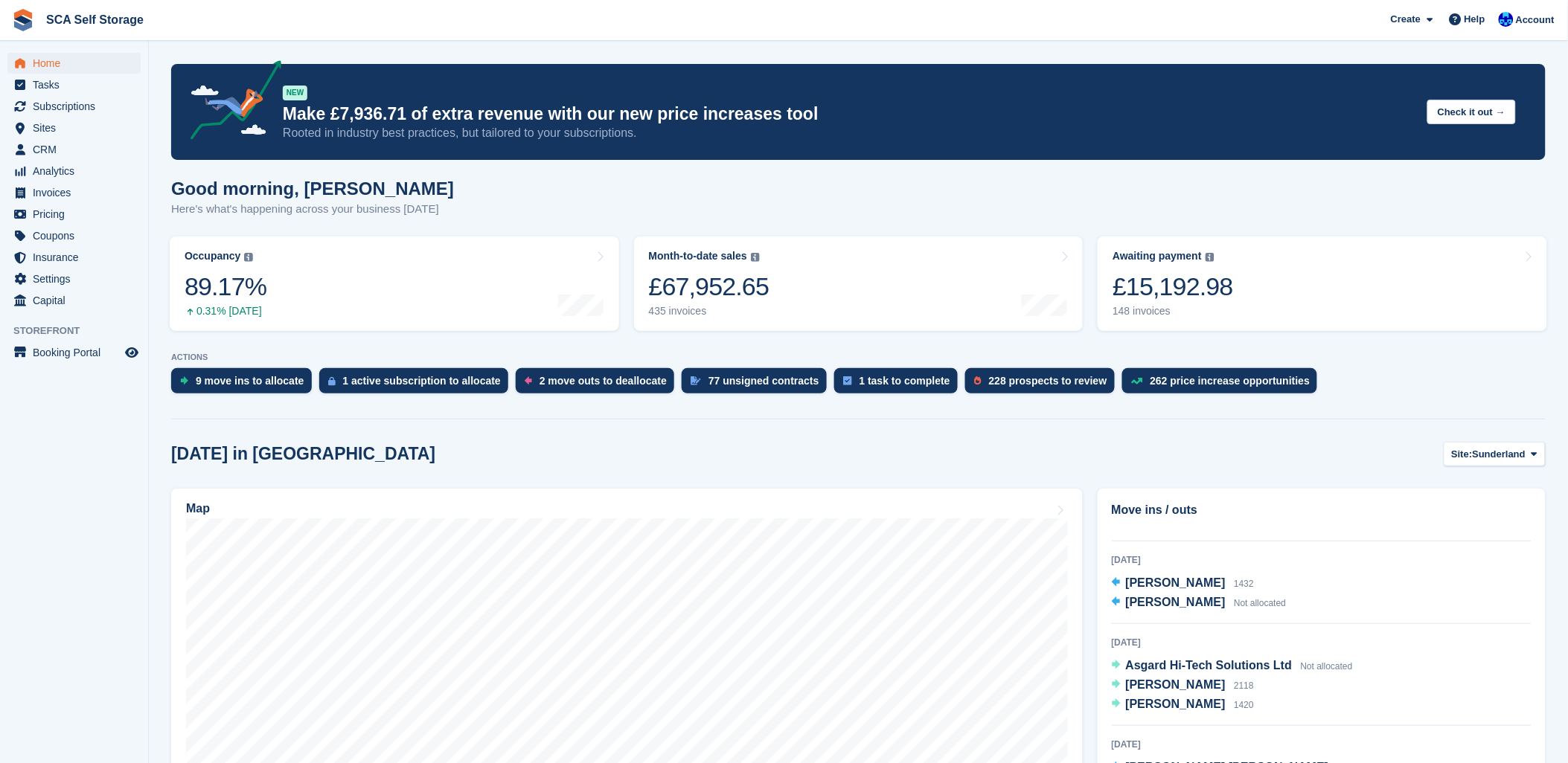
scroll to position [82, 0]
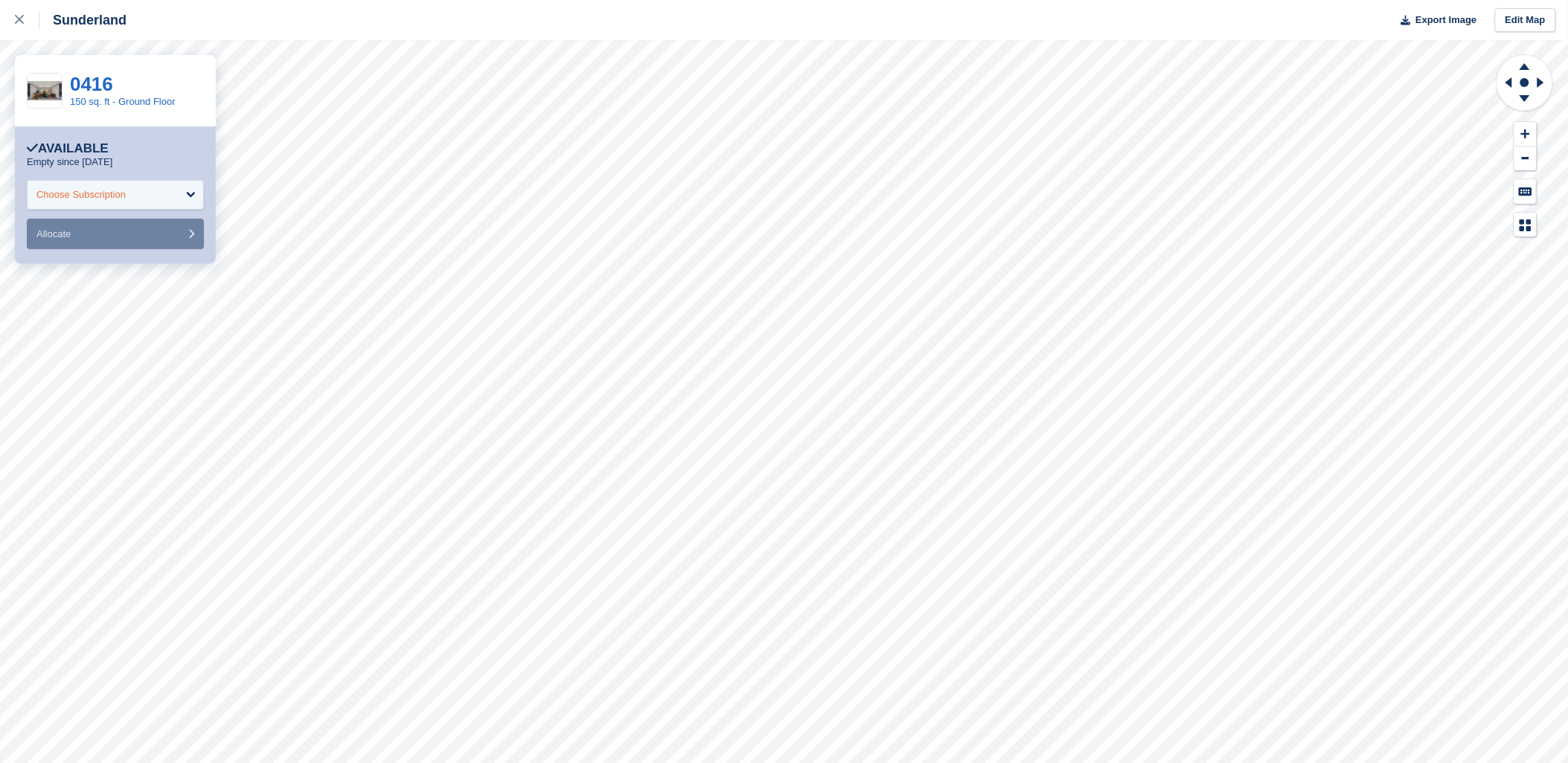
click at [46, 183] on div "Choose Subscription" at bounding box center [115, 195] width 177 height 30
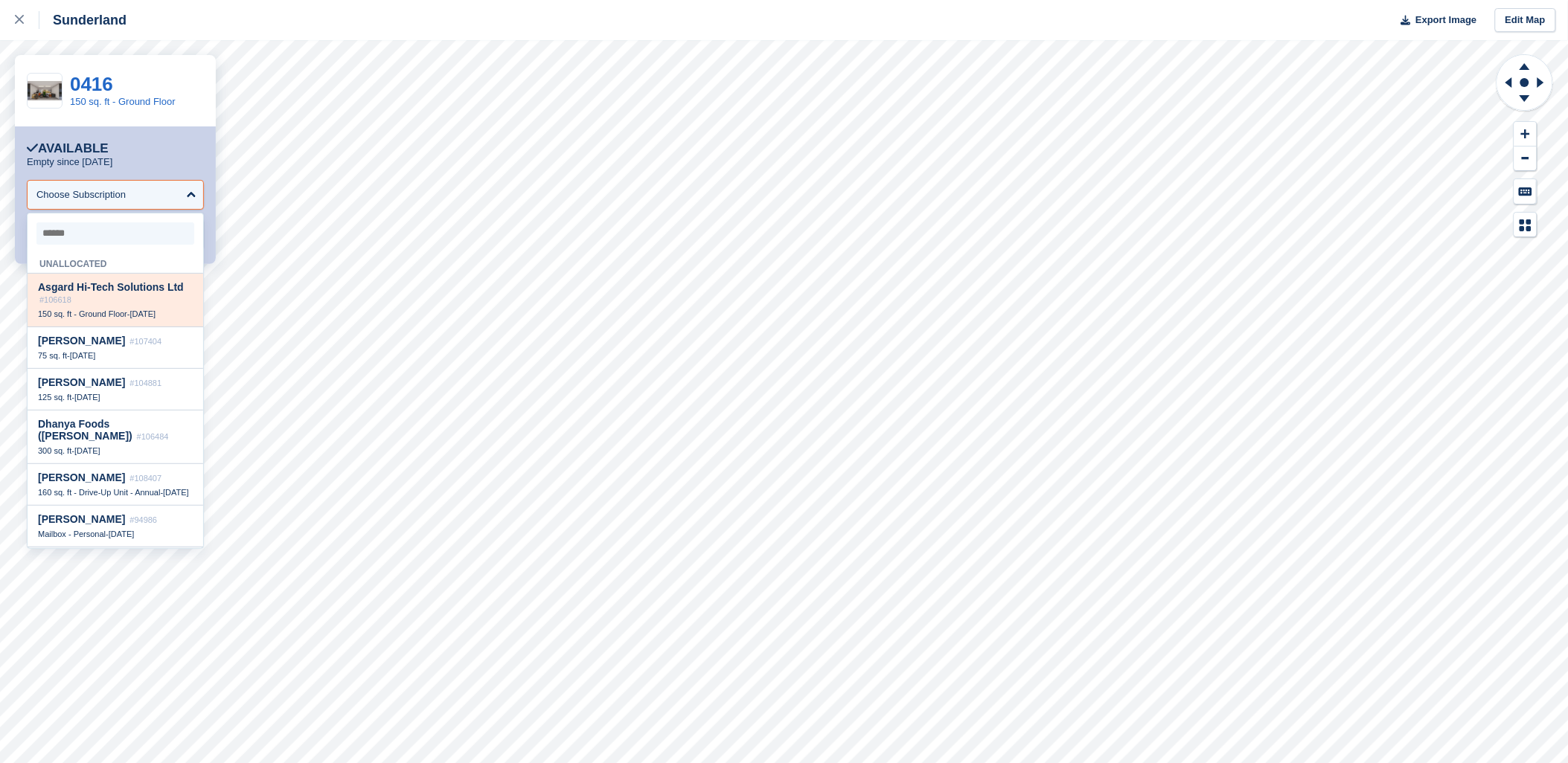
click at [59, 298] on span "#106618" at bounding box center [55, 300] width 32 height 9
select select "******"
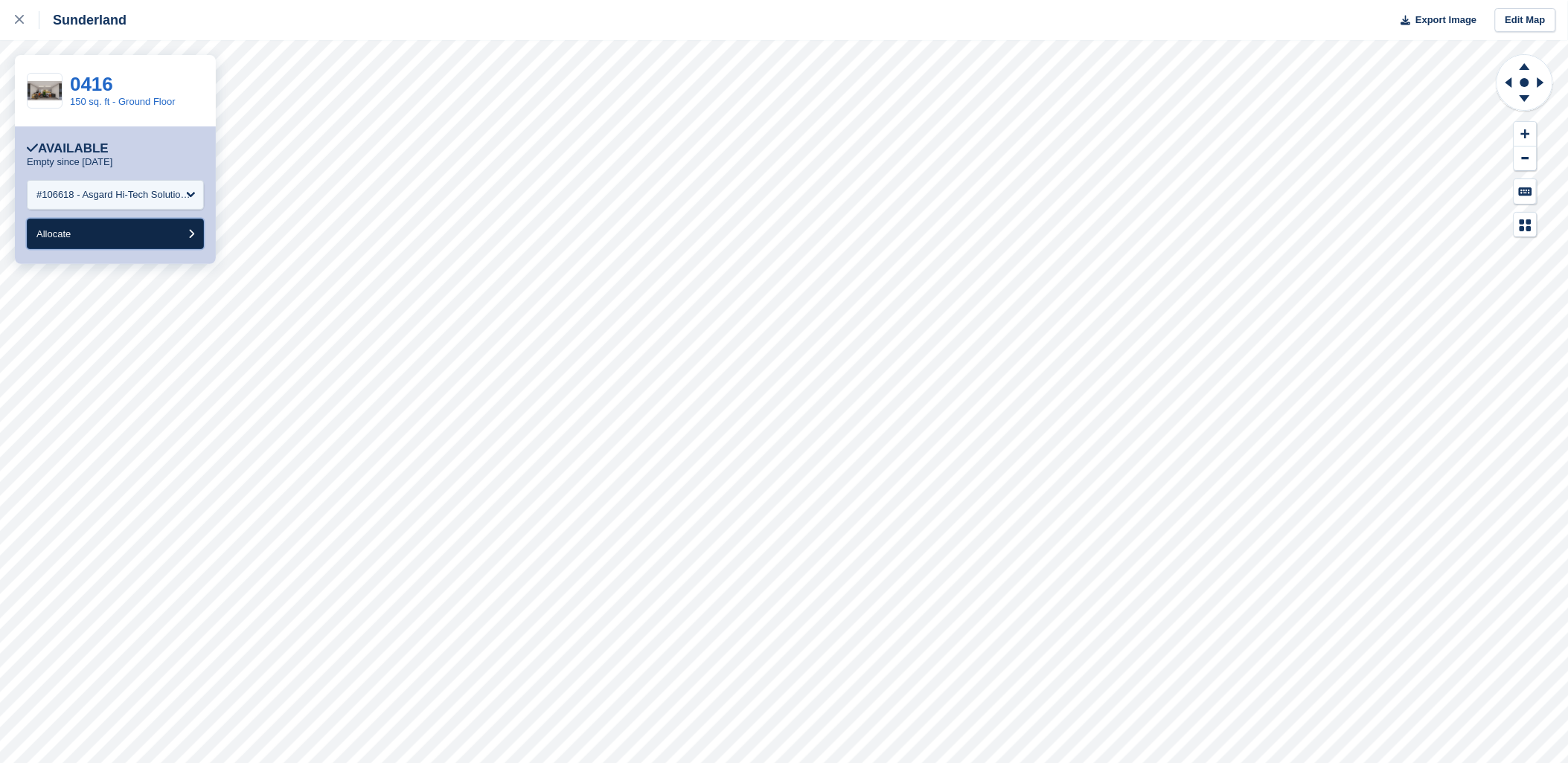
click at [76, 244] on button "Allocate" at bounding box center [115, 234] width 177 height 31
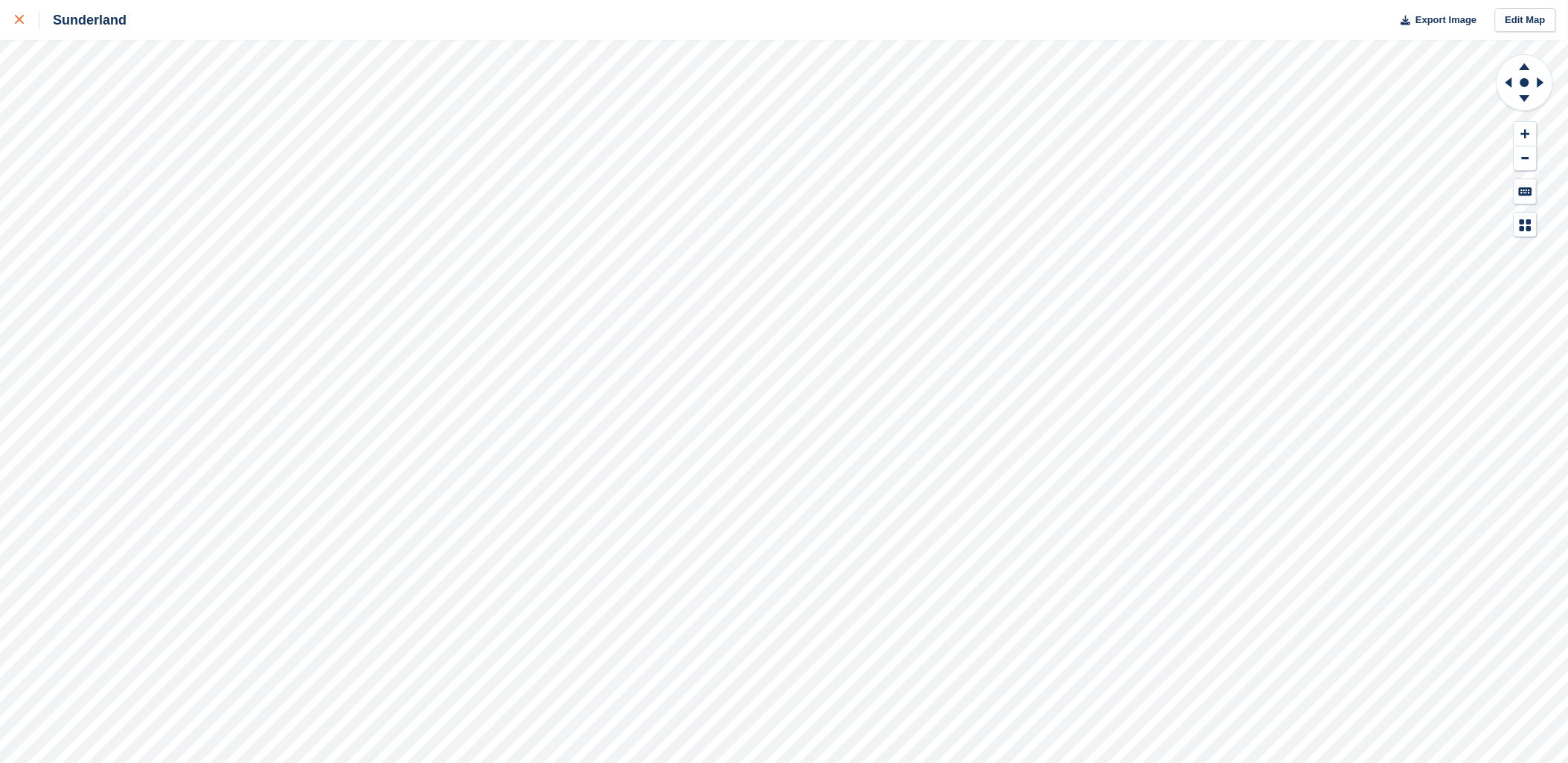
click at [16, 23] on icon at bounding box center [19, 19] width 9 height 9
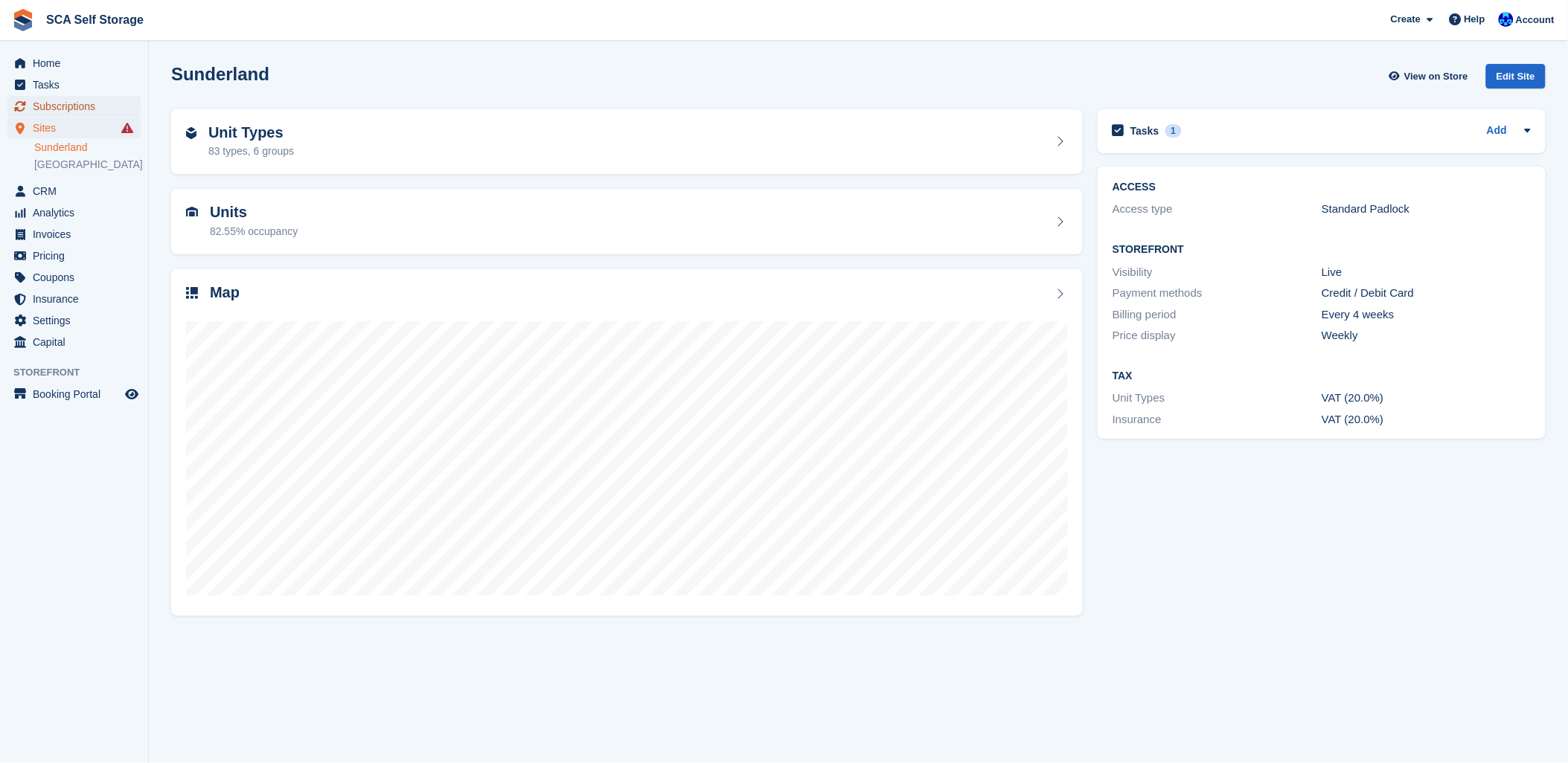
click at [61, 115] on span "Subscriptions" at bounding box center [77, 106] width 89 height 21
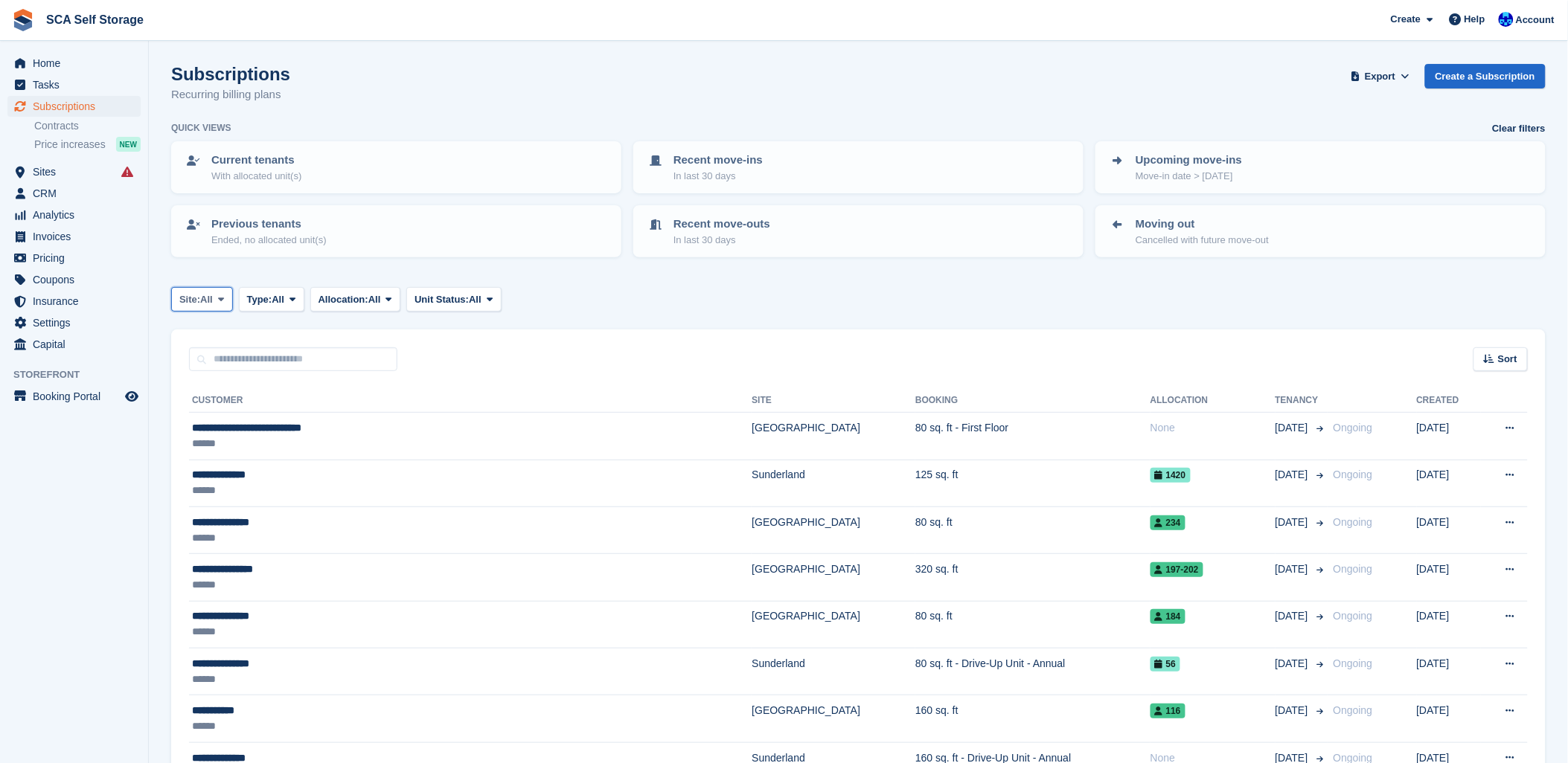
click at [196, 292] on span "Site:" at bounding box center [190, 300] width 21 height 15
click at [199, 370] on link "Sunderland" at bounding box center [244, 362] width 134 height 27
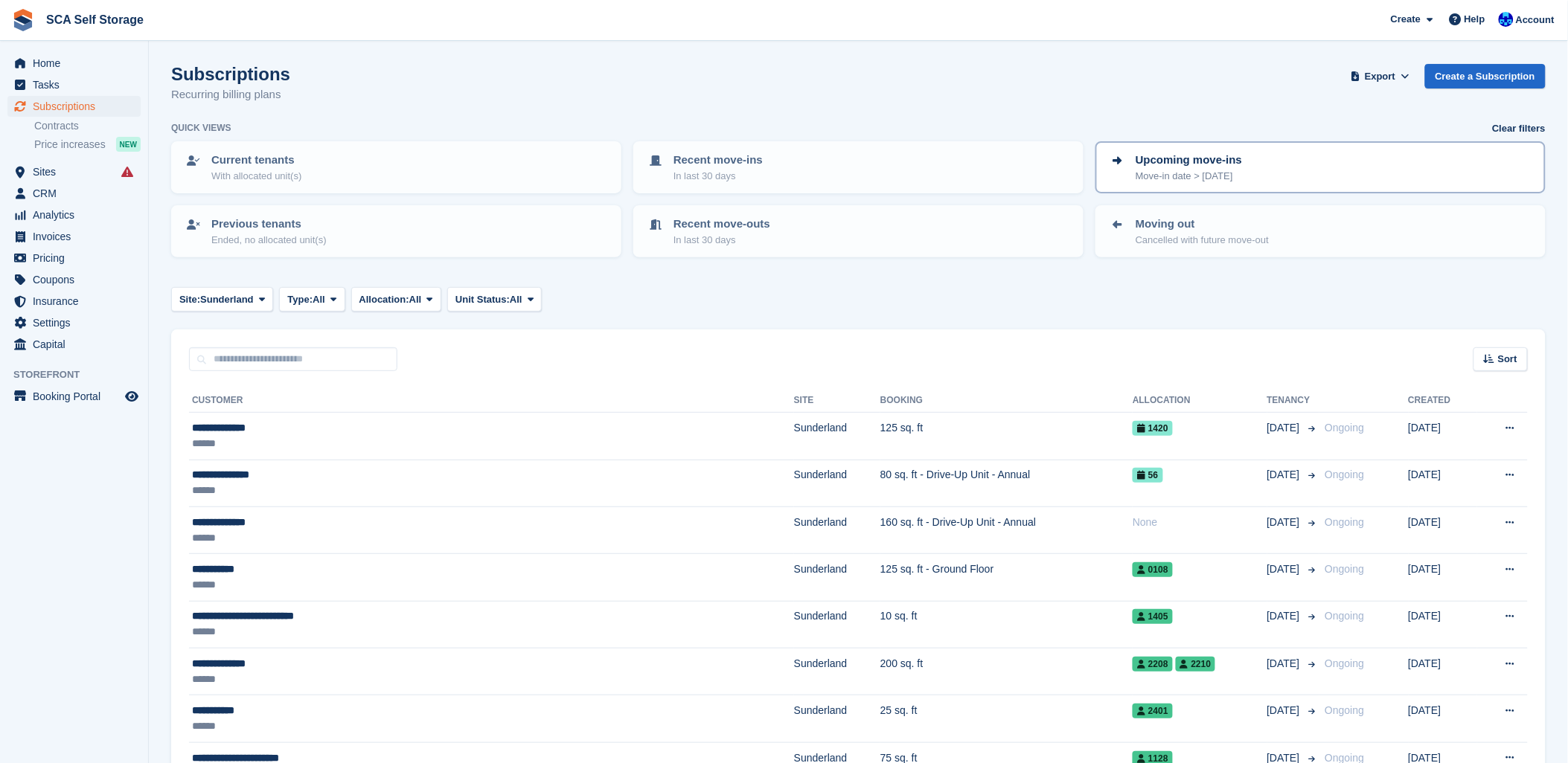
click at [1327, 171] on div "Upcoming move-ins Move-in date > today" at bounding box center [1321, 167] width 424 height 31
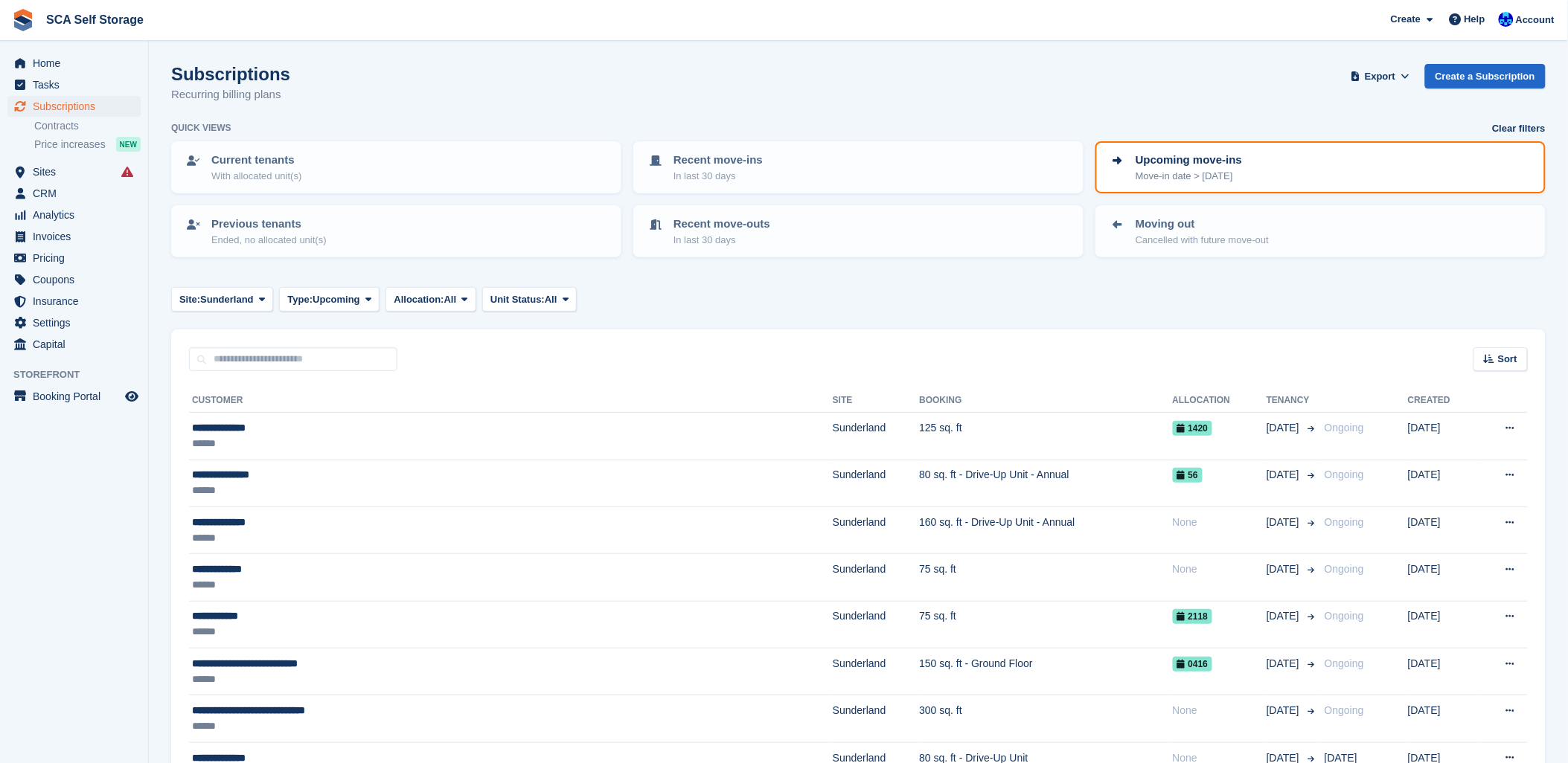
click at [1249, 166] on div "Upcoming move-ins Move-in date > today" at bounding box center [1321, 167] width 424 height 31
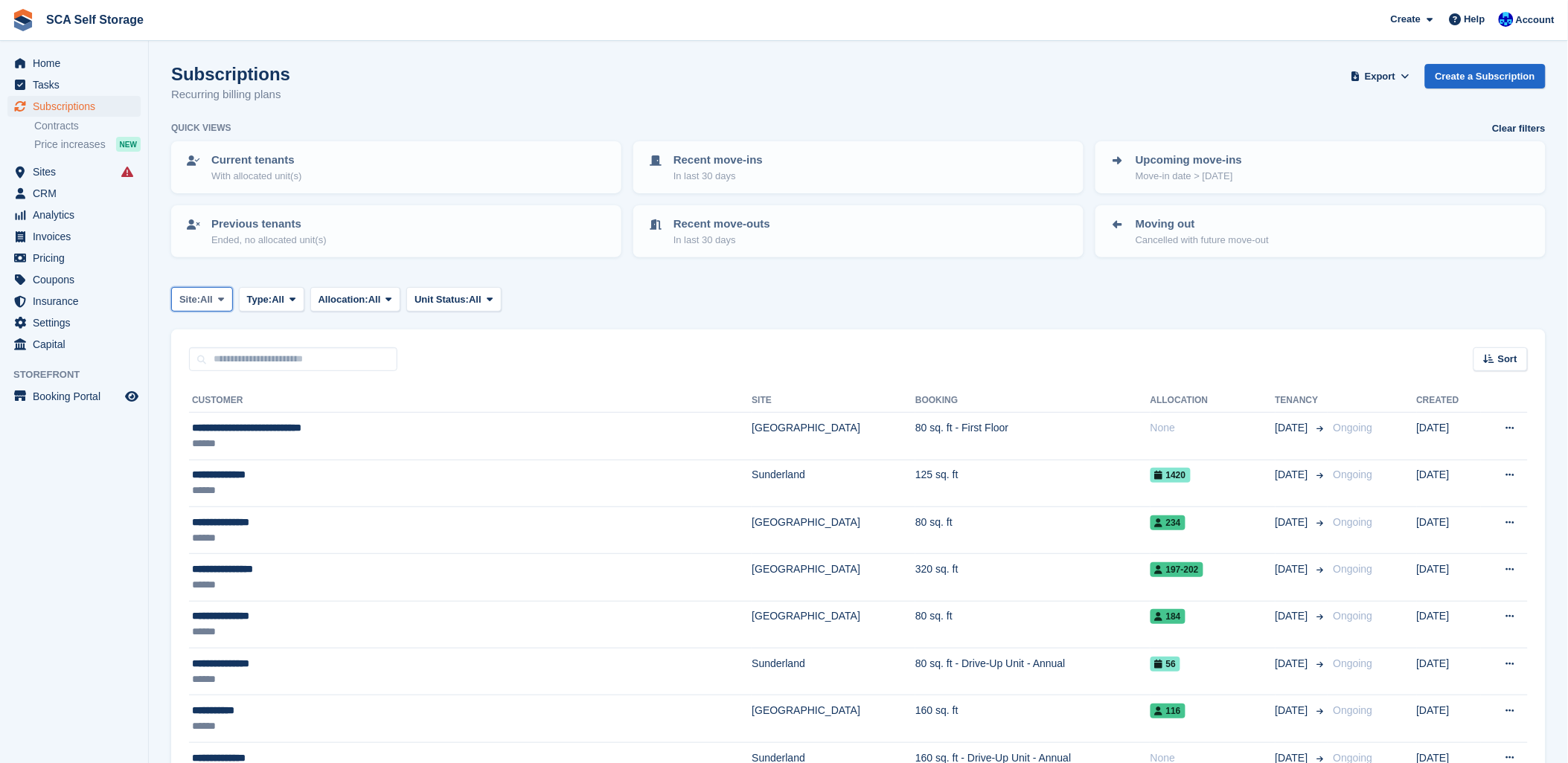
click at [198, 306] on button "Site: All" at bounding box center [202, 299] width 61 height 25
click at [205, 361] on link "Sunderland" at bounding box center [244, 362] width 134 height 27
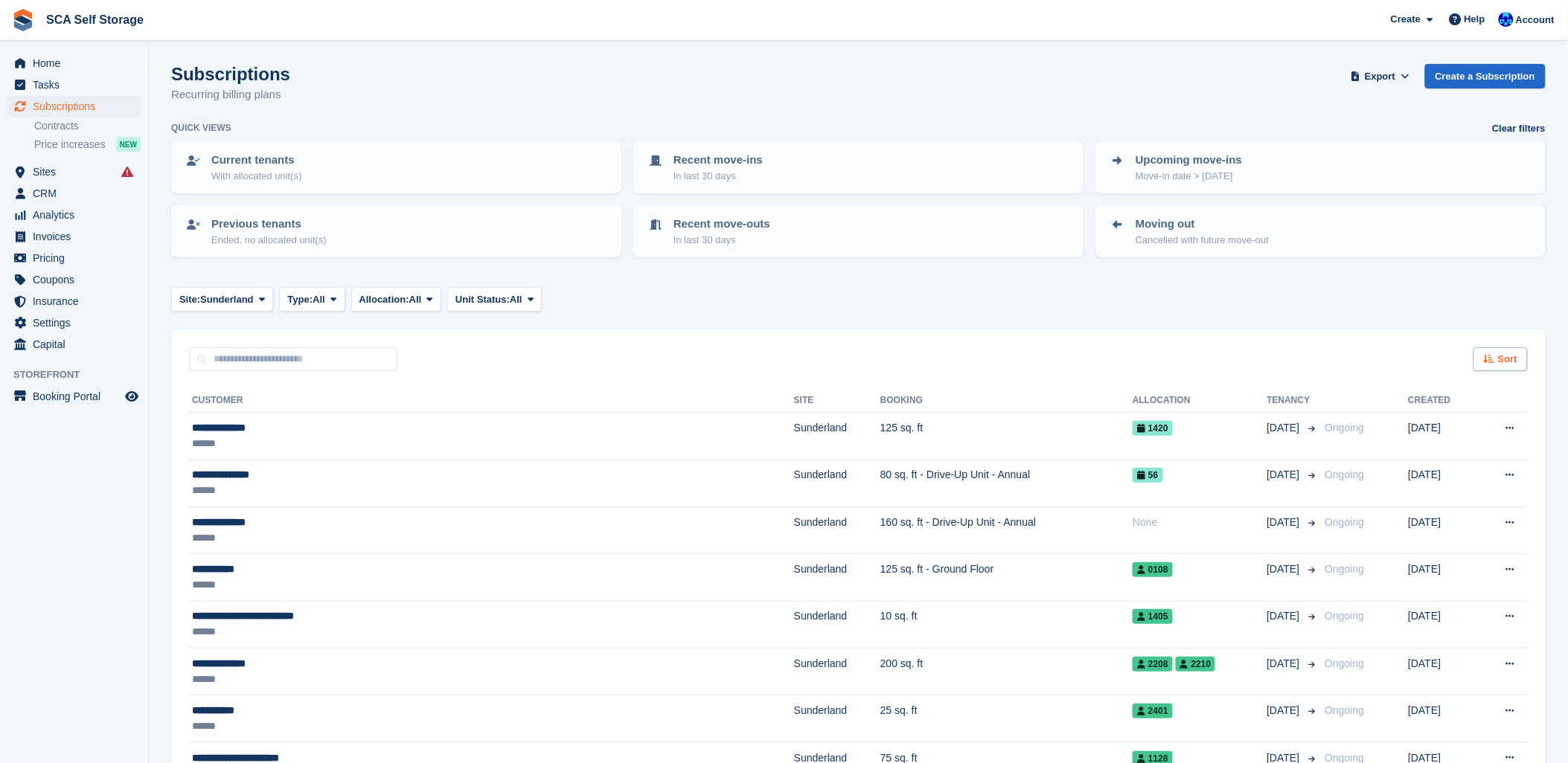
click at [1506, 354] on span "Sort" at bounding box center [1508, 360] width 19 height 15
click at [1415, 450] on span "Move in date" at bounding box center [1438, 453] width 59 height 12
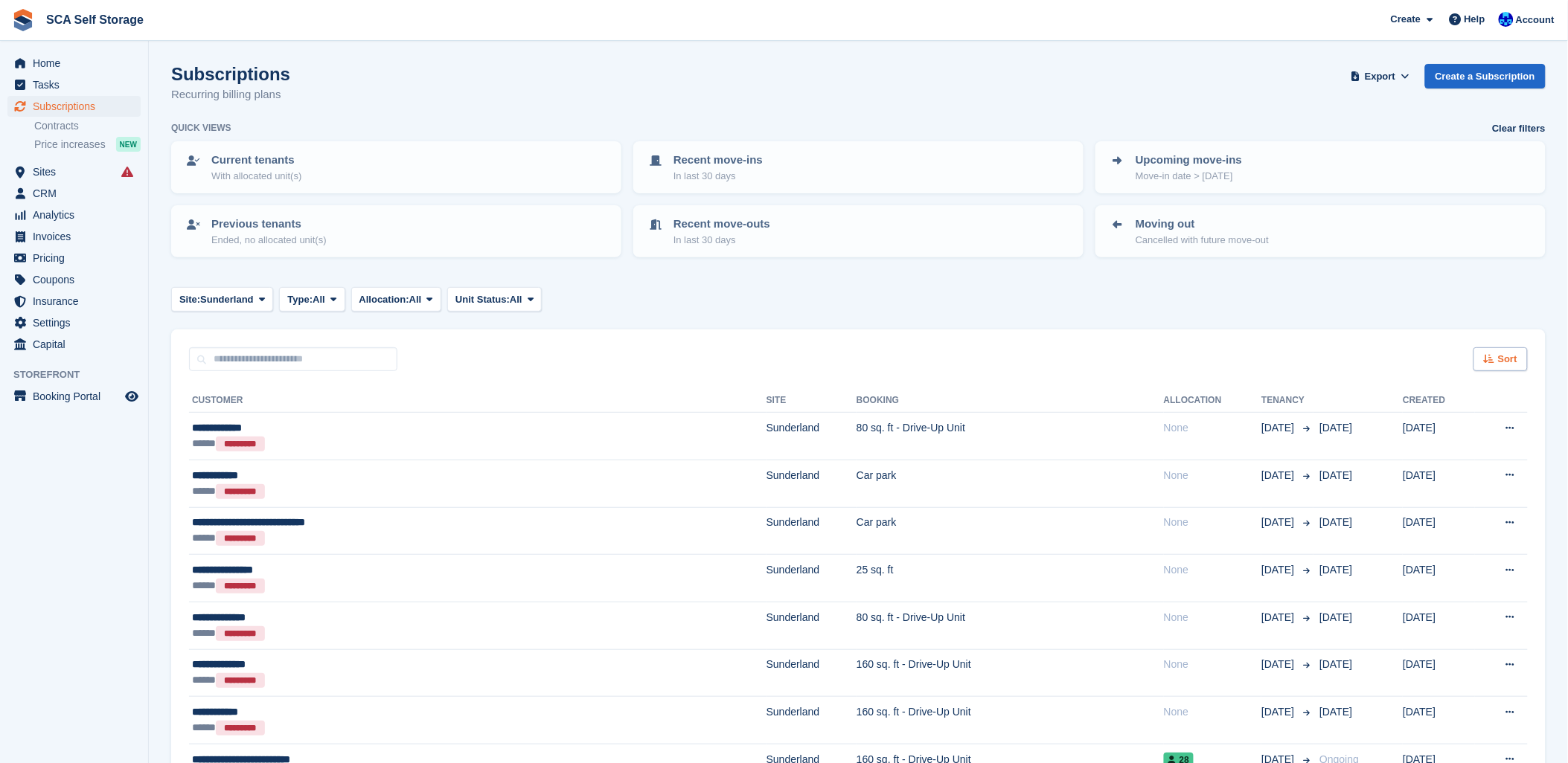
click at [1501, 365] on div "Sort" at bounding box center [1501, 360] width 54 height 25
click at [1437, 532] on span "Move in (newest first)" at bounding box center [1460, 533] width 106 height 12
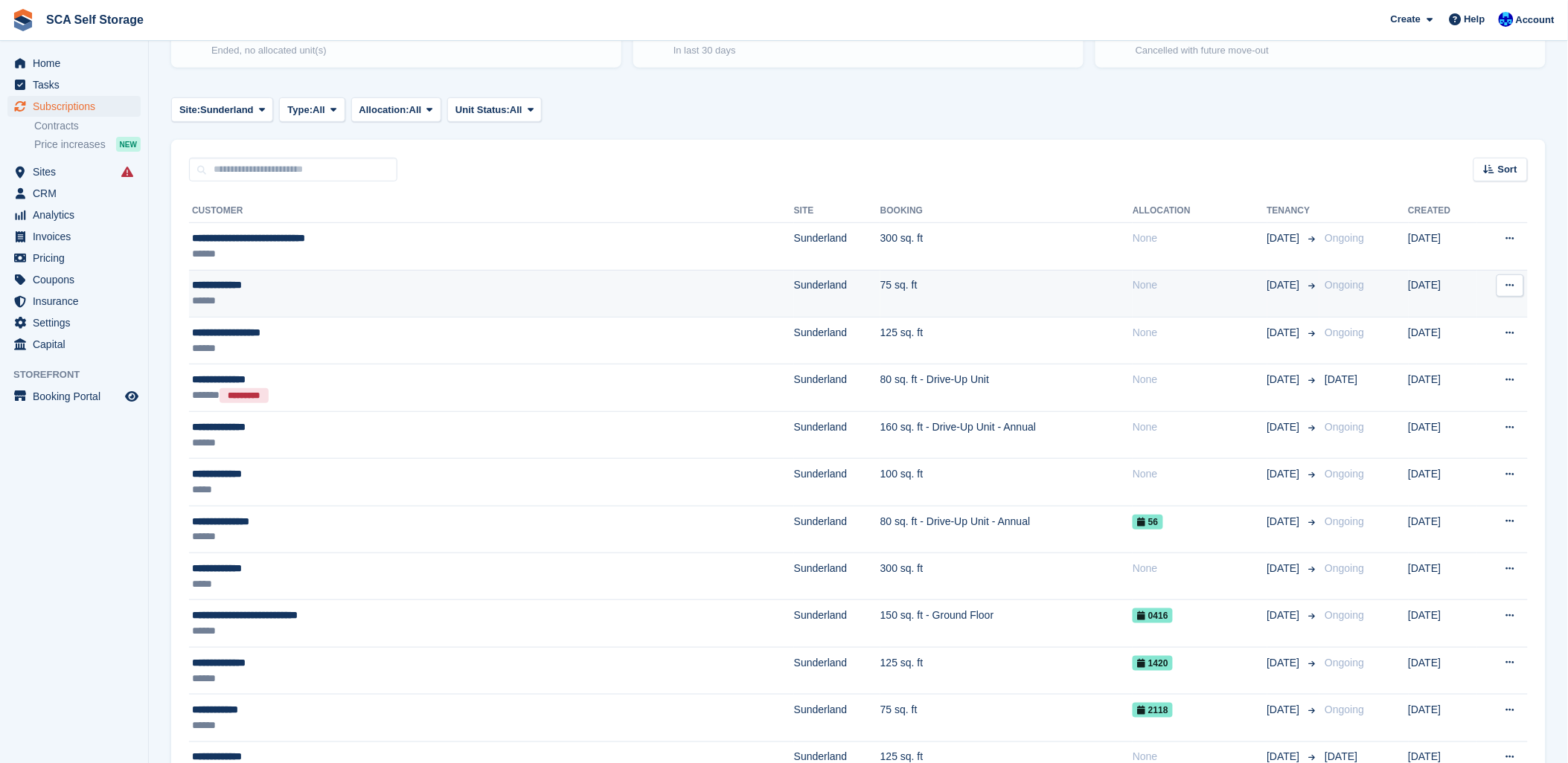
scroll to position [165, 0]
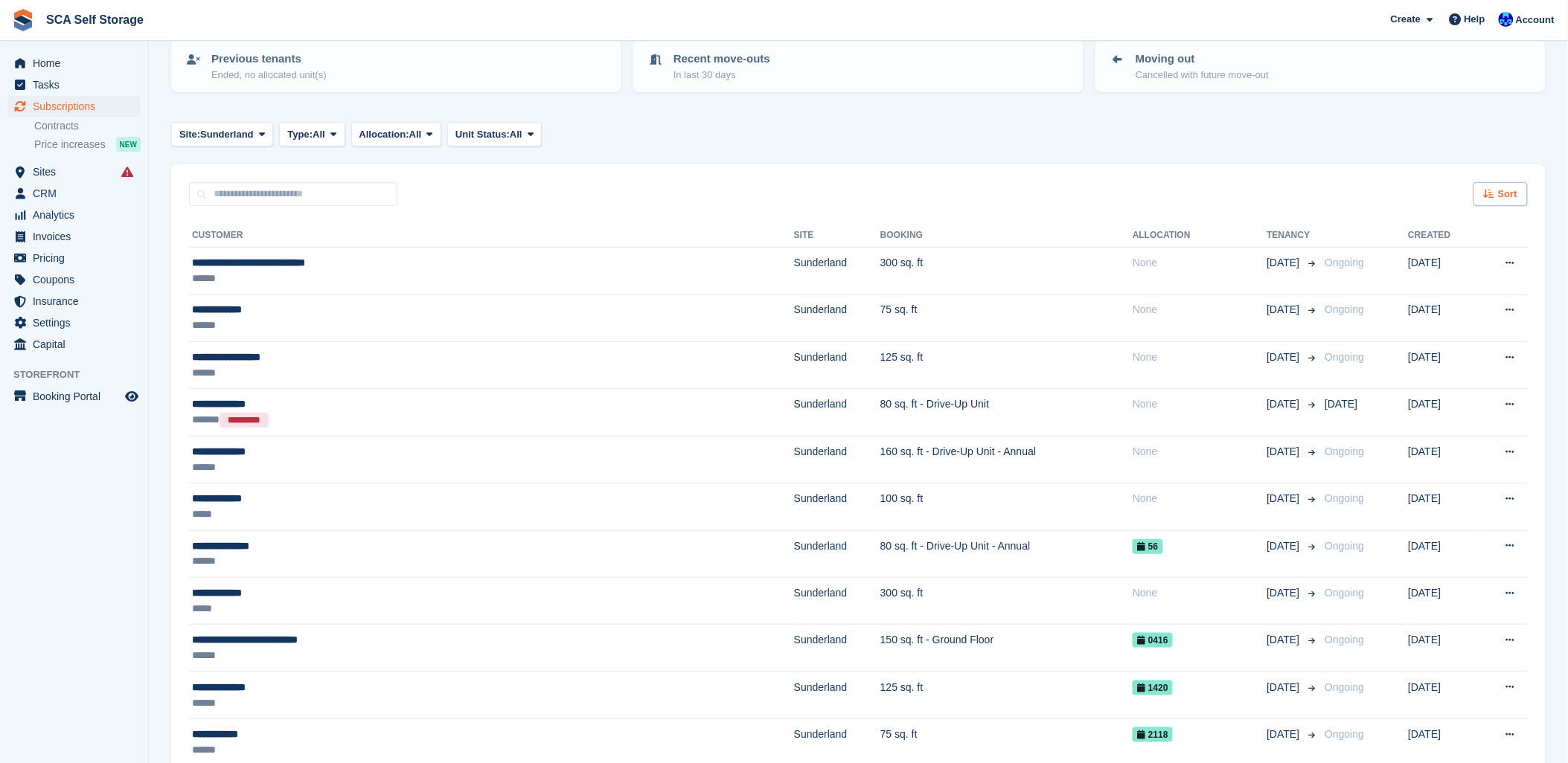
click at [1501, 196] on span "Sort" at bounding box center [1508, 194] width 19 height 15
click at [1442, 349] on span "Move in (oldest first)" at bounding box center [1458, 349] width 102 height 12
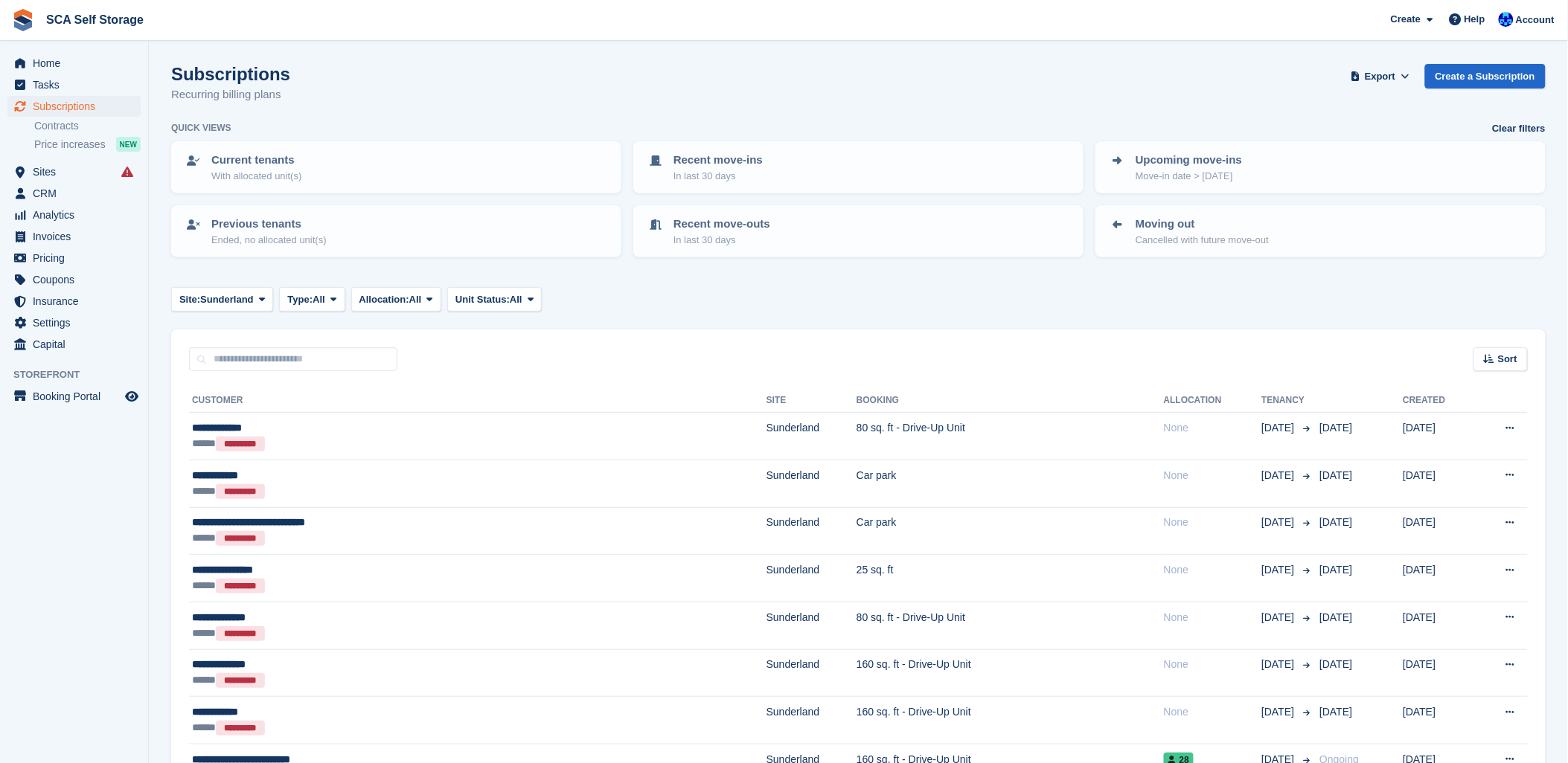
scroll to position [82, 0]
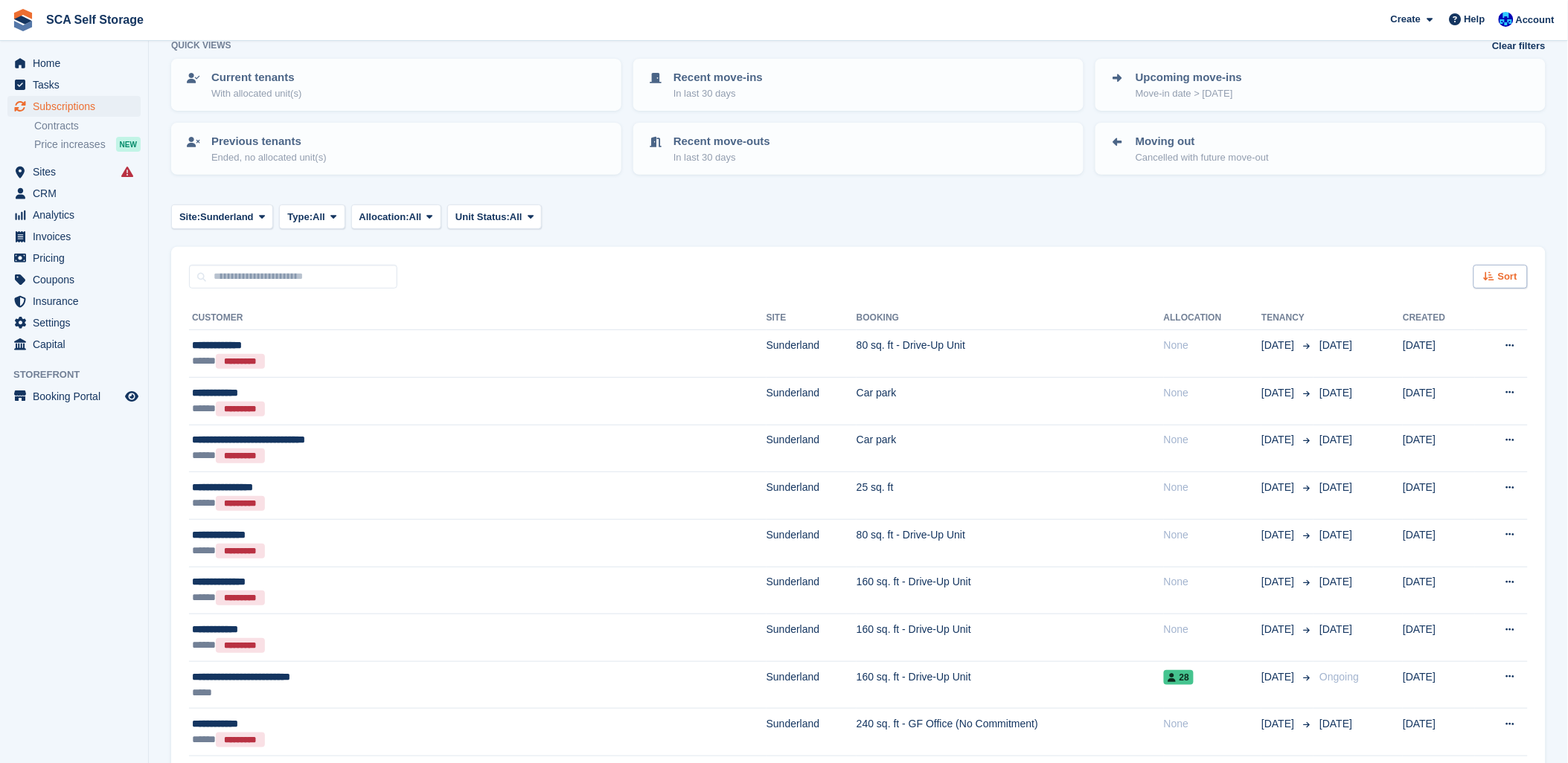
click at [1516, 269] on span "Sort" at bounding box center [1508, 277] width 19 height 15
click at [1407, 364] on div "Move in date" at bounding box center [1459, 370] width 136 height 16
click at [1495, 275] on icon at bounding box center [1489, 276] width 11 height 10
click at [1438, 450] on span "Move in (newest first)" at bounding box center [1460, 450] width 106 height 12
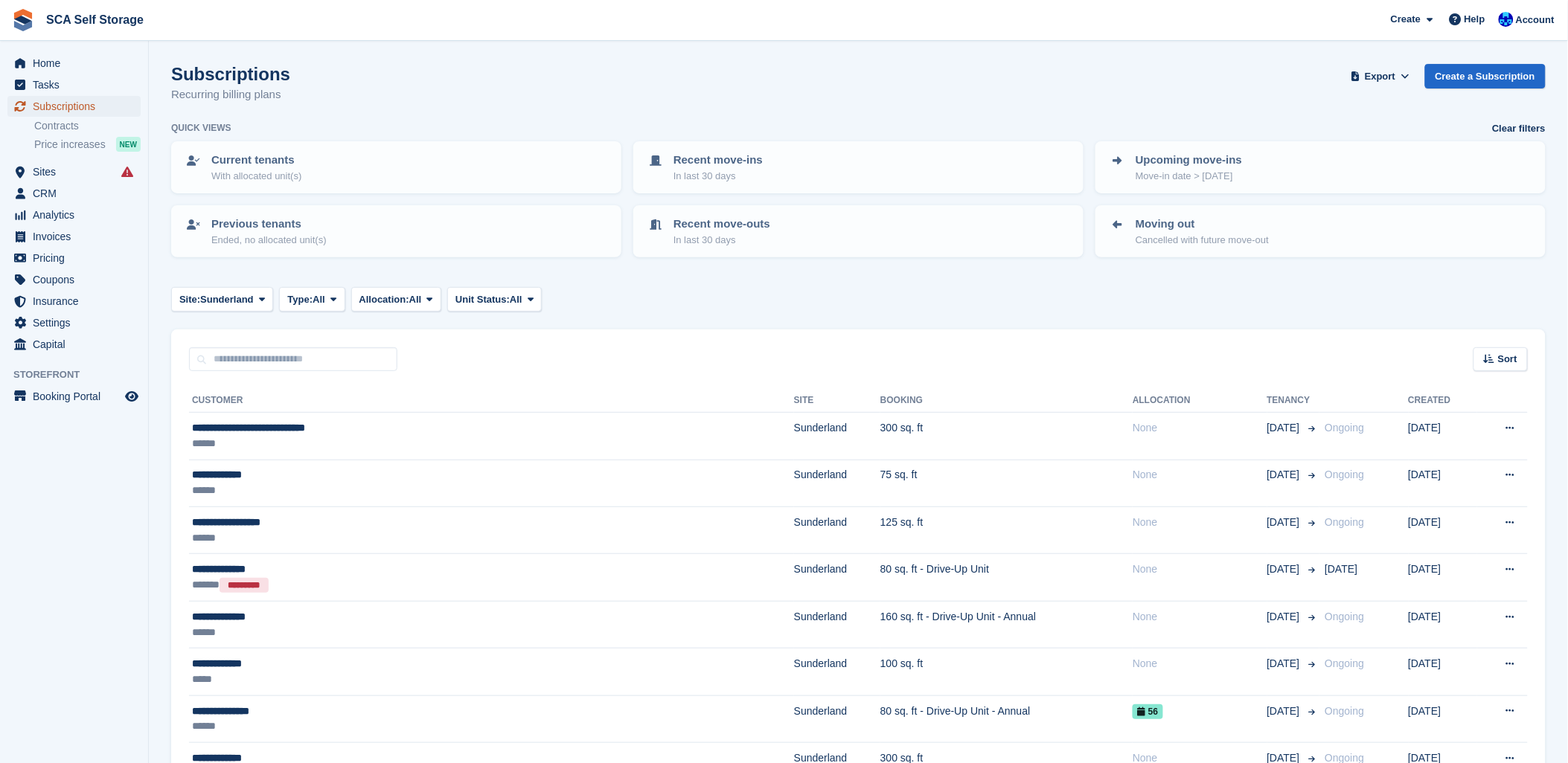
click at [72, 105] on span "Subscriptions" at bounding box center [77, 106] width 89 height 21
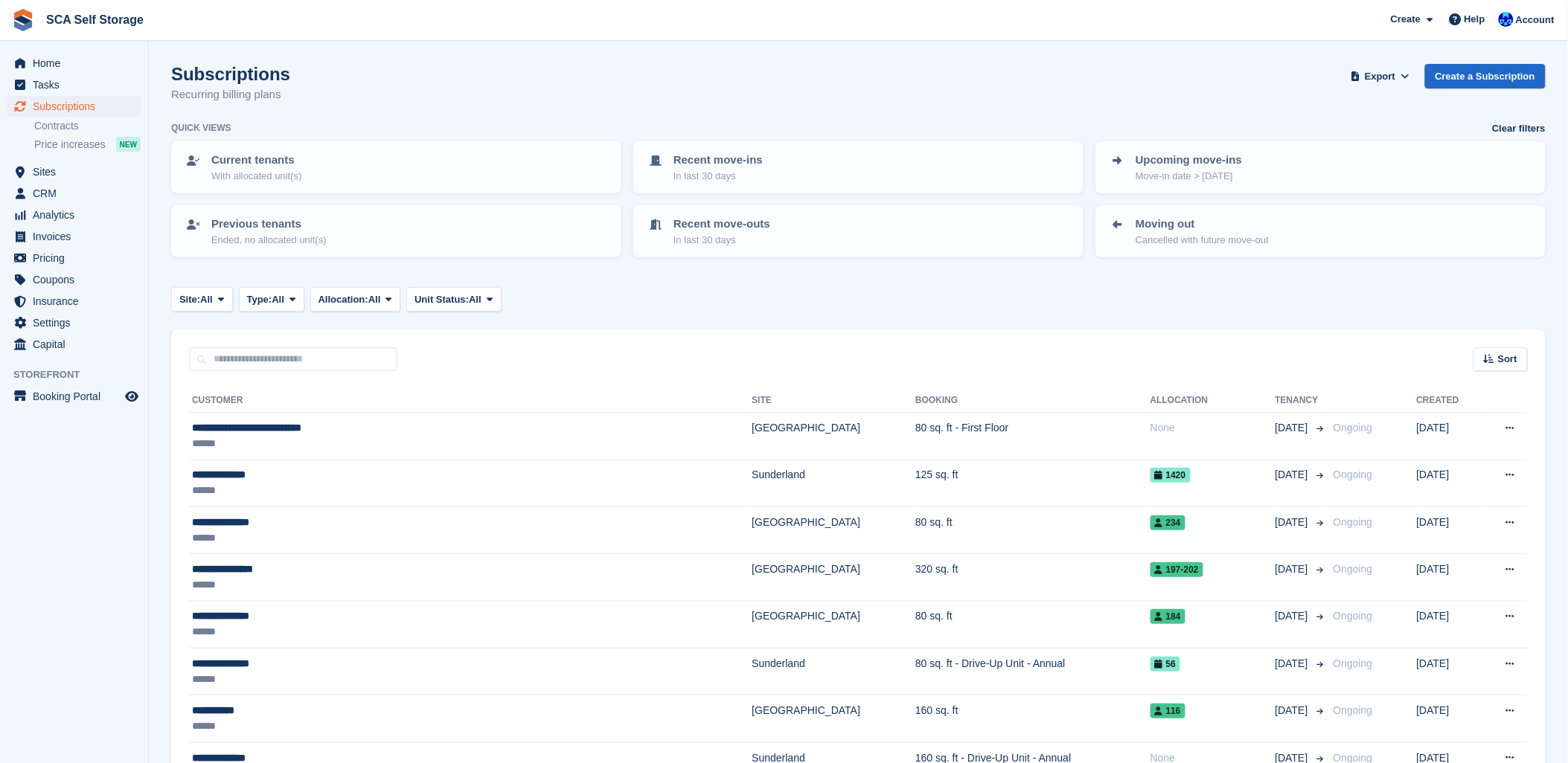
click at [808, 307] on div "Site: All All Sunderland Sheffield Type: All All Upcoming Previous Active Endin…" at bounding box center [858, 299] width 1375 height 25
click at [67, 165] on span "Sites" at bounding box center [77, 172] width 89 height 21
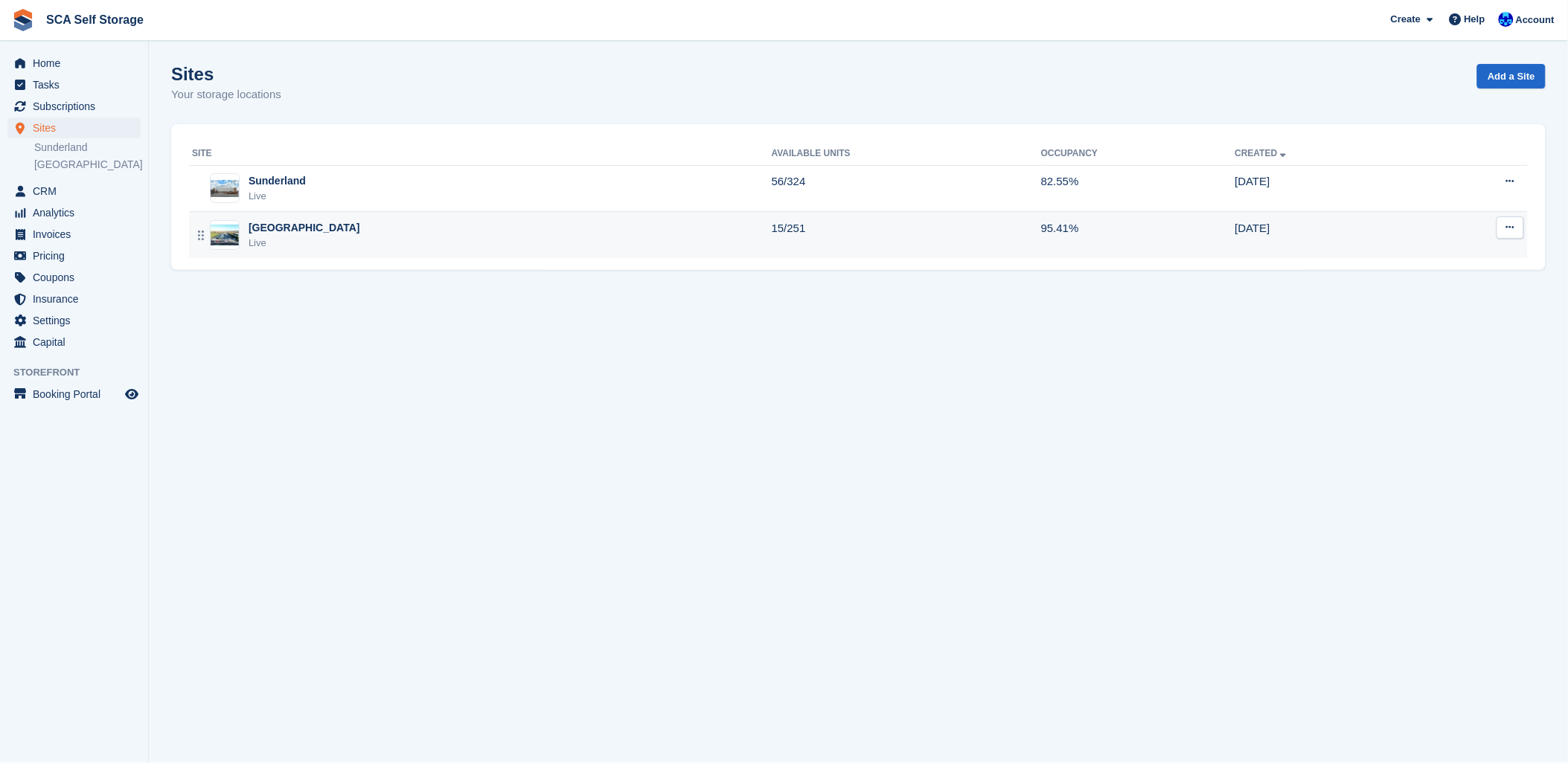
click at [266, 226] on div "[GEOGRAPHIC_DATA]" at bounding box center [304, 228] width 112 height 16
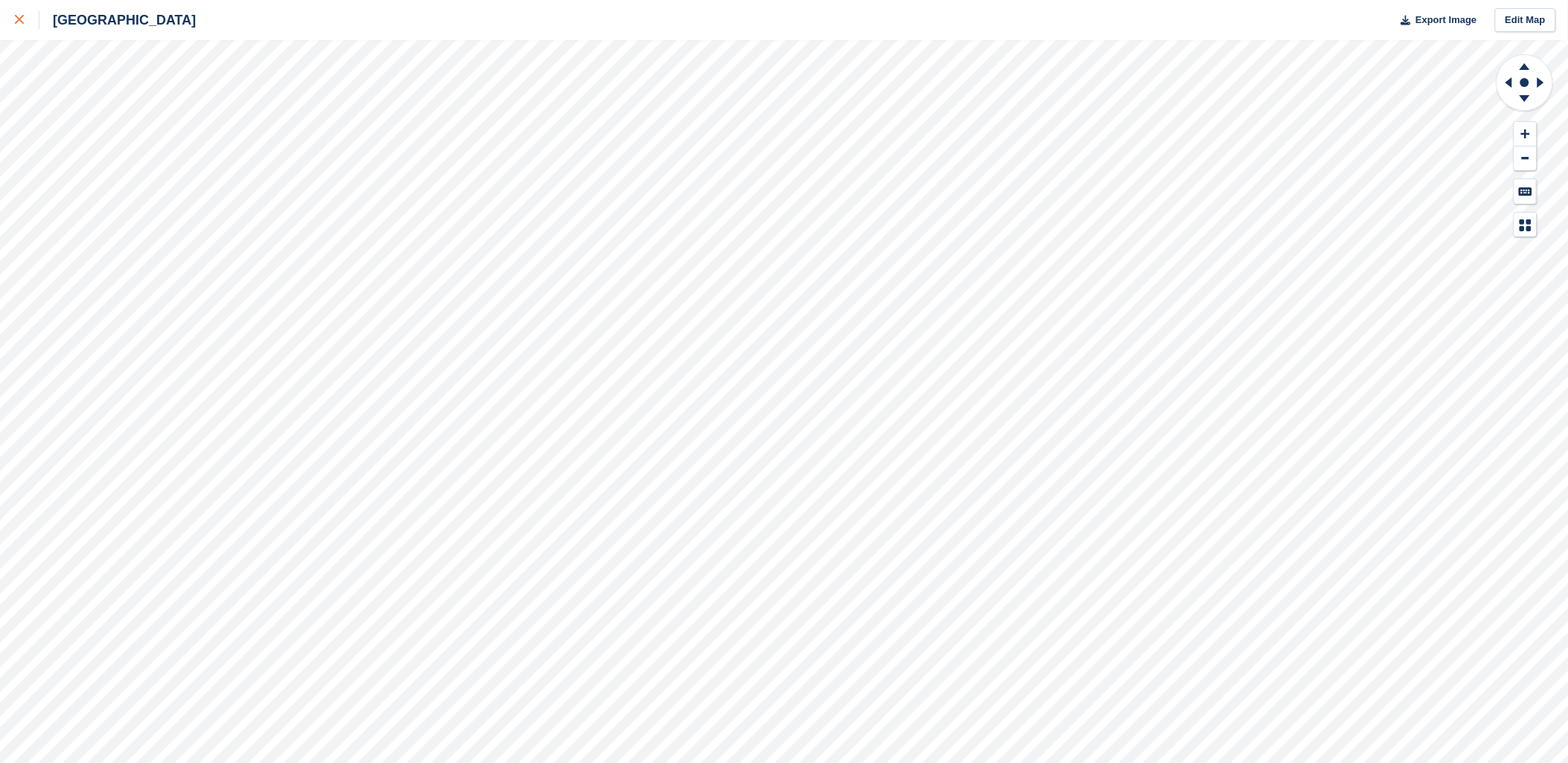
click at [7, 16] on link at bounding box center [19, 20] width 40 height 40
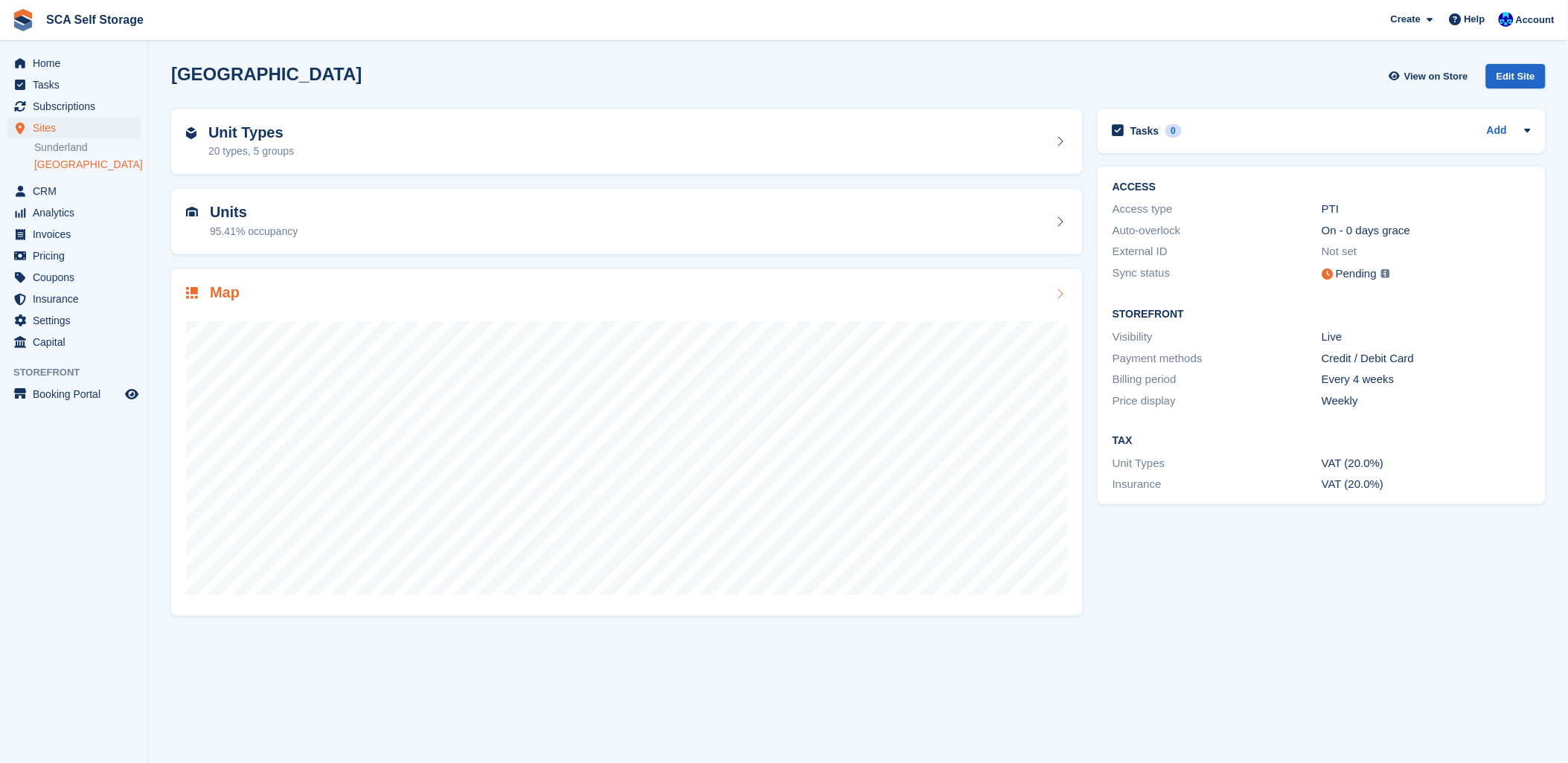
click at [325, 313] on div at bounding box center [627, 452] width 882 height 298
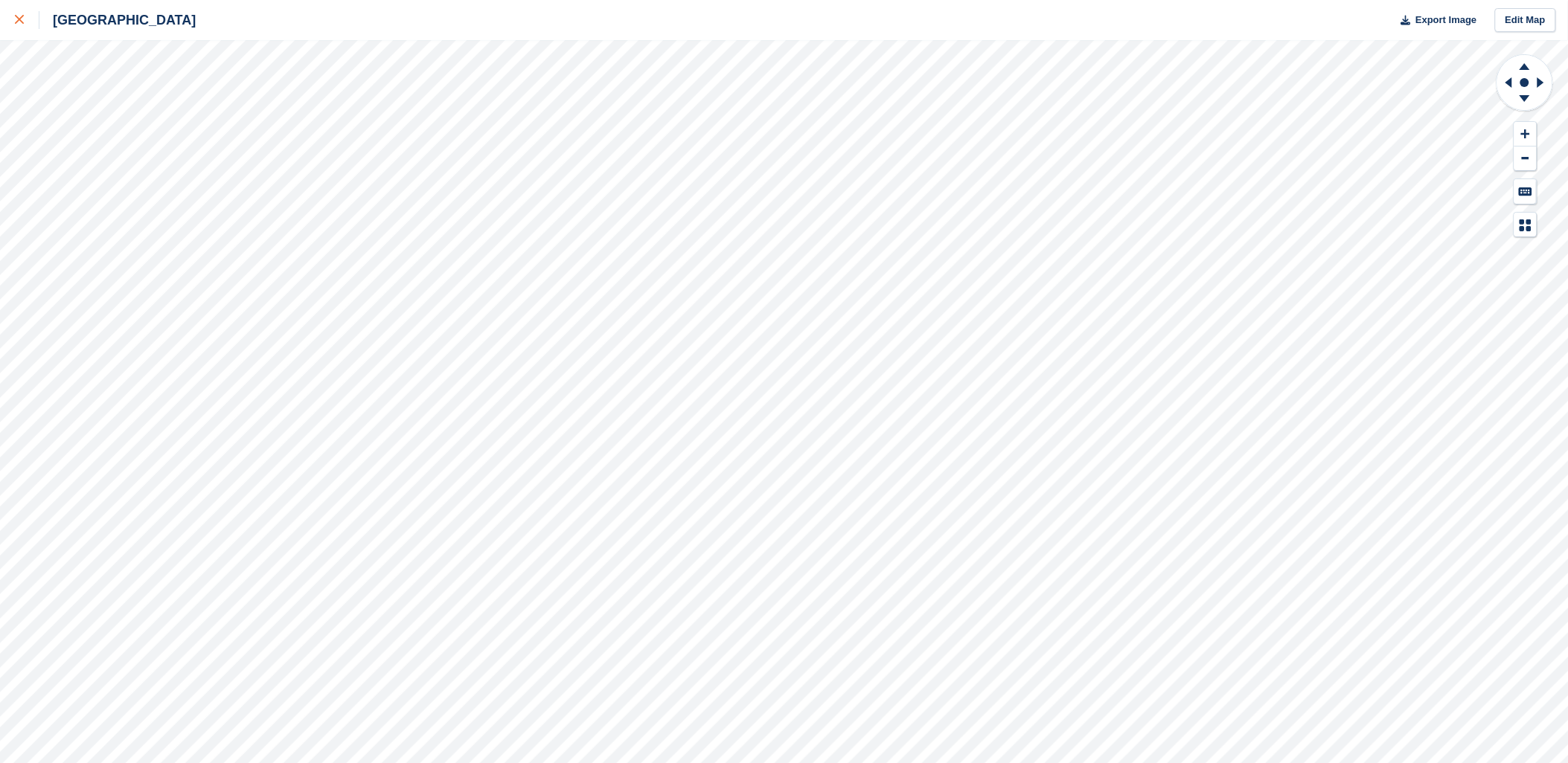
click at [12, 23] on link at bounding box center [19, 20] width 40 height 40
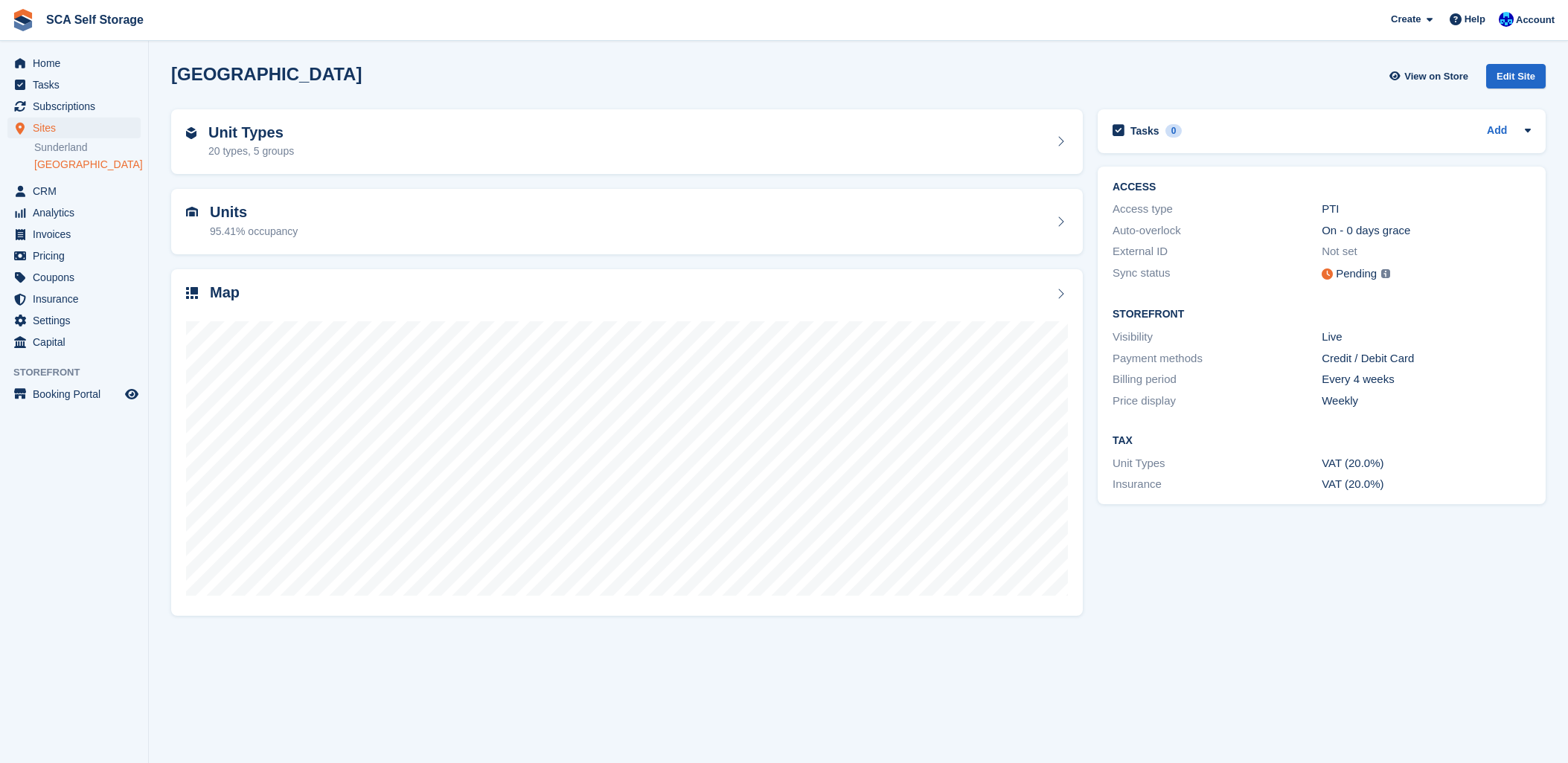
click at [1534, 24] on span "Account" at bounding box center [1536, 20] width 39 height 15
click at [1413, 146] on div "Logout" at bounding box center [1418, 148] width 35 height 16
